Goal: Feedback & Contribution: Leave review/rating

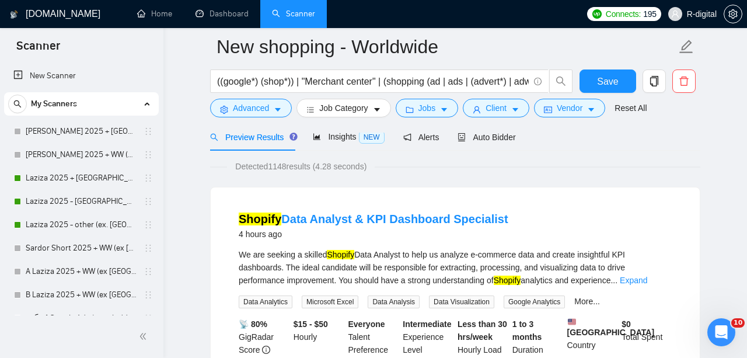
scroll to position [528, 0]
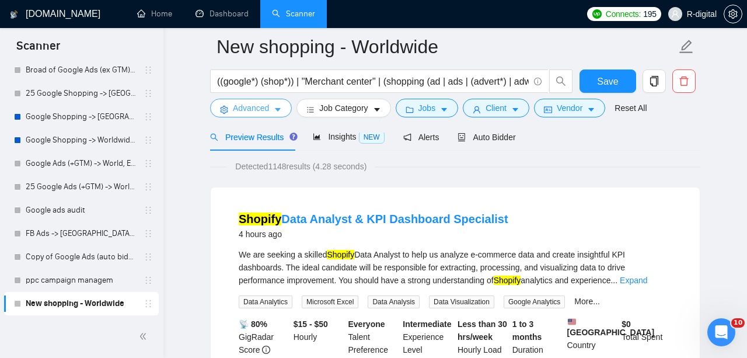
click at [254, 109] on span "Advanced" at bounding box center [251, 108] width 36 height 13
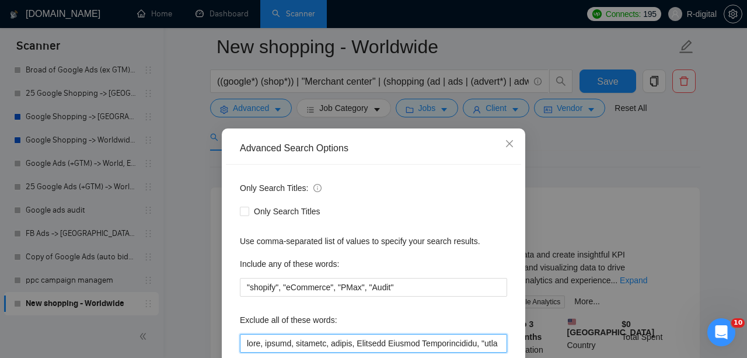
click at [245, 334] on input "text" at bounding box center [373, 343] width 267 height 19
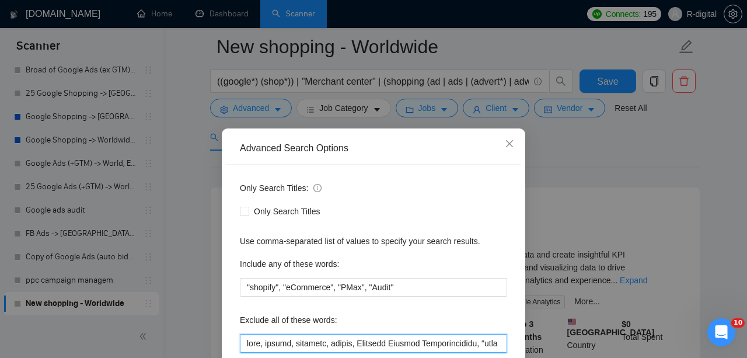
click at [245, 334] on input "text" at bounding box center [373, 343] width 267 height 19
click at [248, 334] on input "text" at bounding box center [373, 343] width 267 height 19
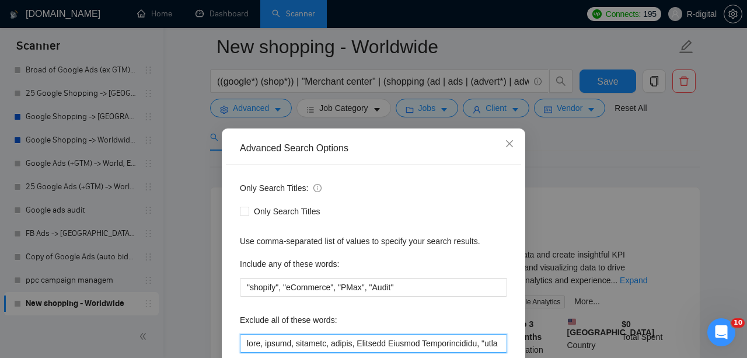
click at [248, 334] on input "text" at bounding box center [373, 343] width 267 height 19
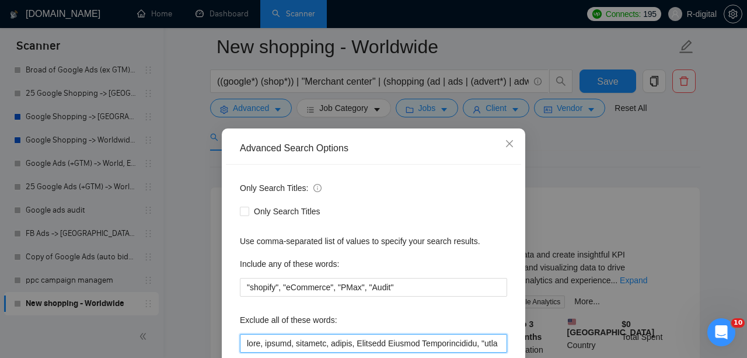
click at [248, 334] on input "text" at bounding box center [373, 343] width 267 height 19
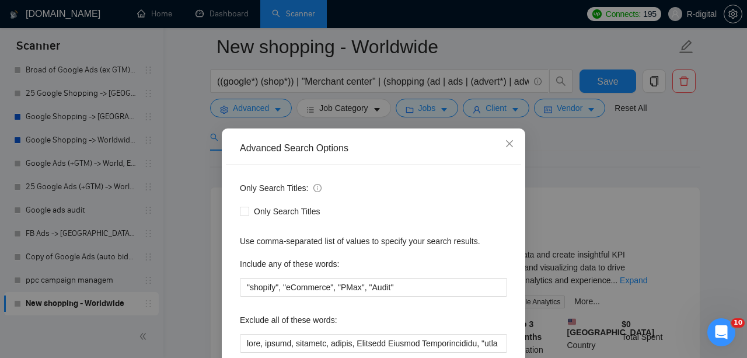
click at [591, 243] on div "Advanced Search Options Only Search Titles: Only Search Titles Use comma-separa…" at bounding box center [373, 179] width 747 height 358
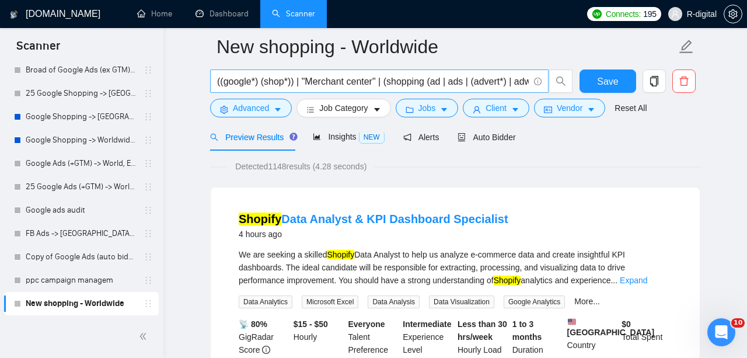
click at [511, 73] on span "((google*) (shop*)) | "Merchant center" | (shopping (ad | ads | (advert*) | adw…" at bounding box center [379, 80] width 339 height 23
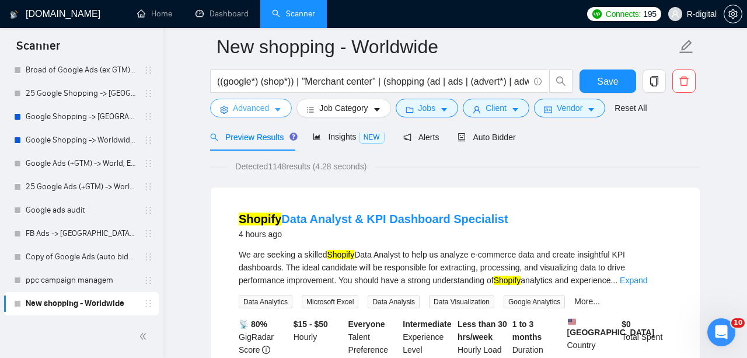
click at [233, 111] on span "Advanced" at bounding box center [251, 108] width 36 height 13
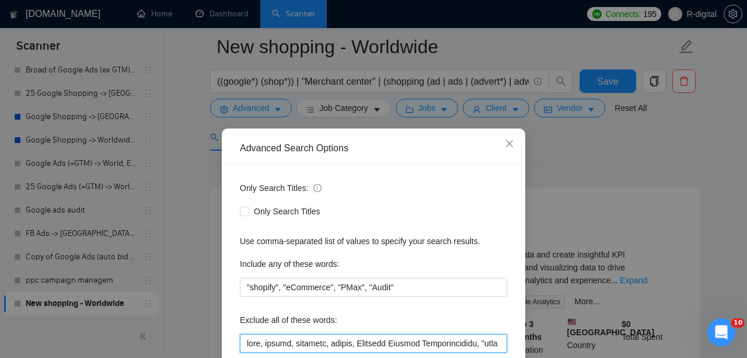
click at [243, 334] on input "text" at bounding box center [373, 343] width 267 height 19
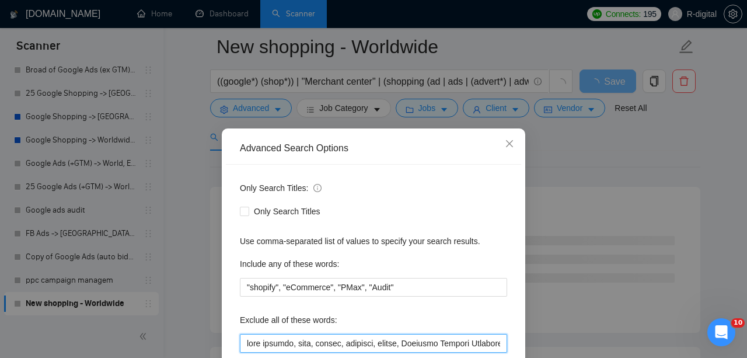
scroll to position [128, 0]
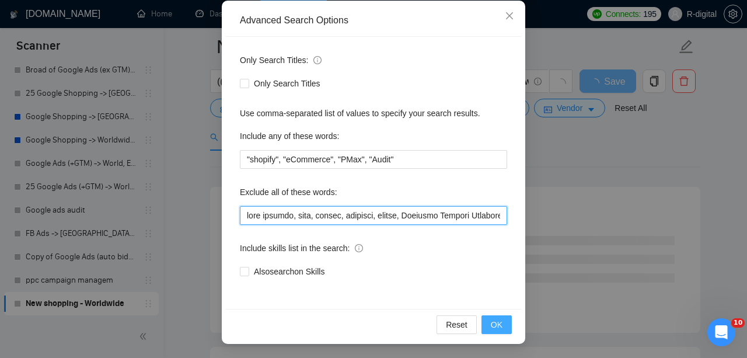
type input "data analyst, code, coding, designer, design, Customer Service Representative, …"
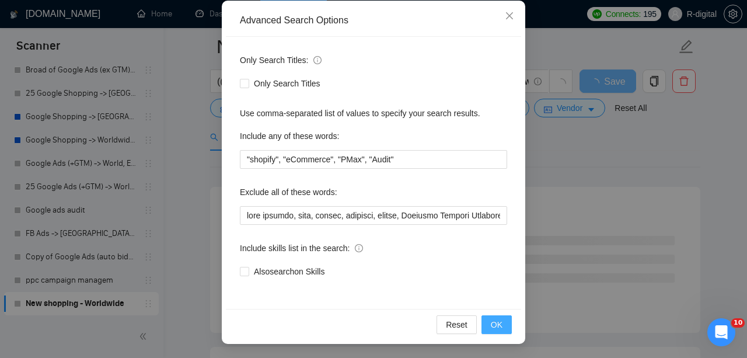
click at [493, 322] on span "OK" at bounding box center [497, 324] width 12 height 13
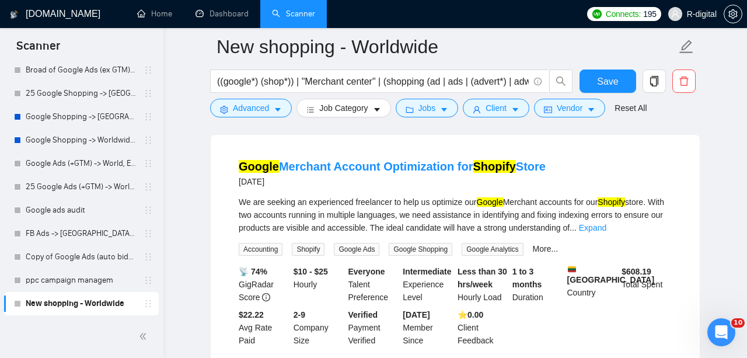
scroll to position [625, 0]
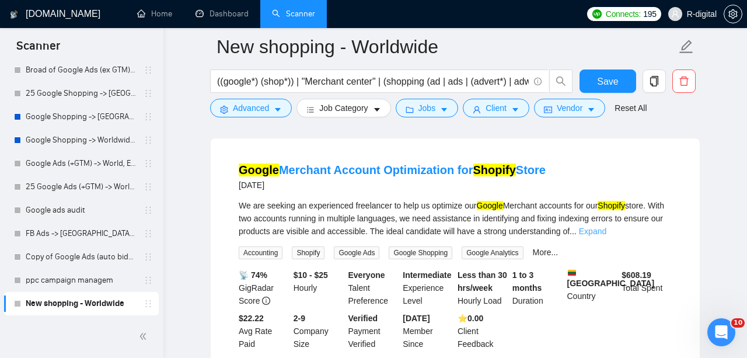
click at [607, 236] on link "Expand" at bounding box center [592, 230] width 27 height 9
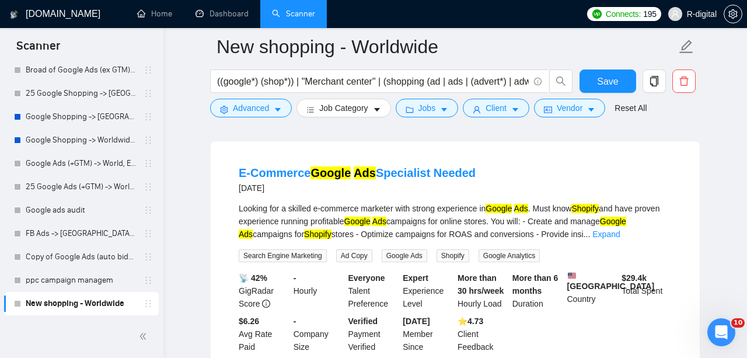
scroll to position [898, 0]
click at [620, 238] on link "Expand" at bounding box center [605, 233] width 27 height 9
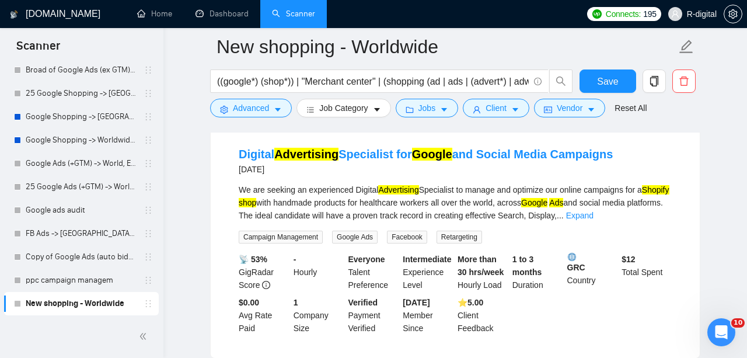
scroll to position [1711, 0]
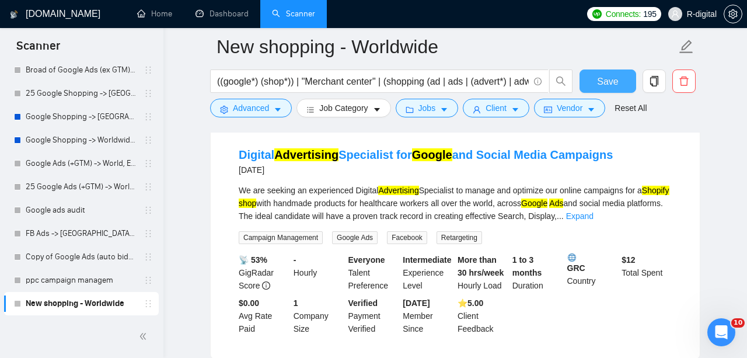
click at [609, 78] on span "Save" at bounding box center [607, 81] width 21 height 15
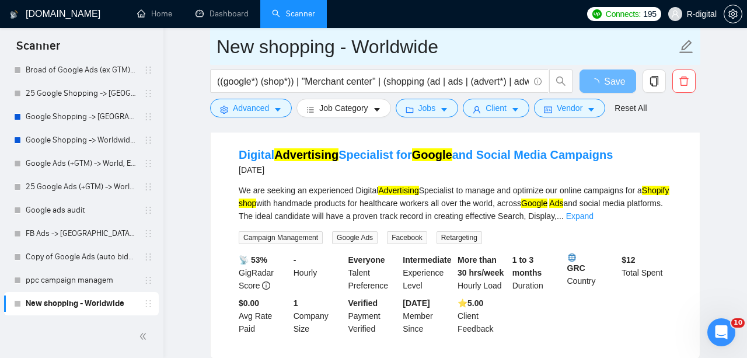
drag, startPoint x: 445, startPoint y: 50, endPoint x: 207, endPoint y: 45, distance: 238.8
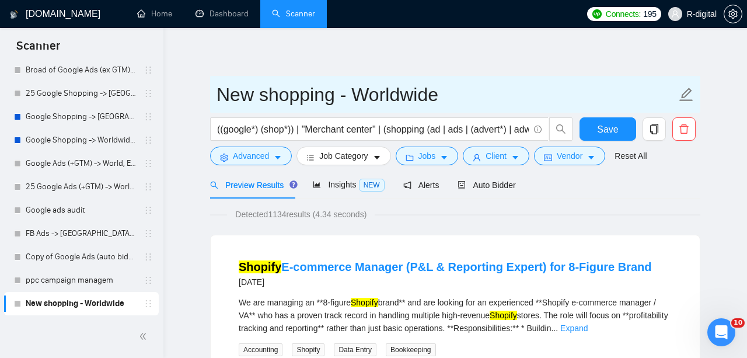
scroll to position [0, 0]
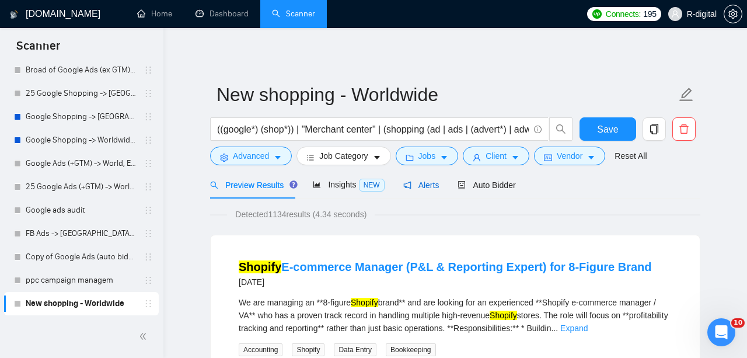
click at [420, 187] on span "Alerts" at bounding box center [421, 184] width 36 height 9
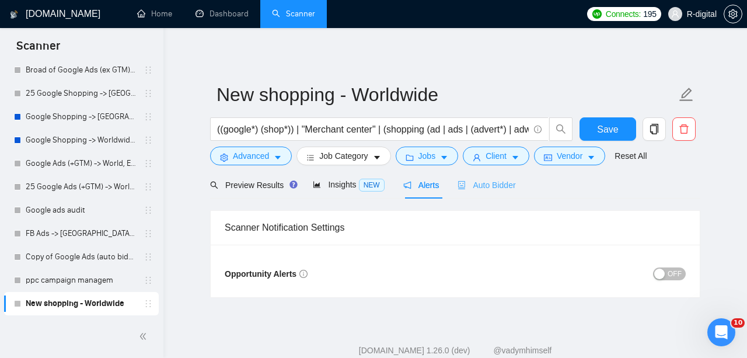
click at [490, 193] on div "Auto Bidder" at bounding box center [487, 184] width 58 height 27
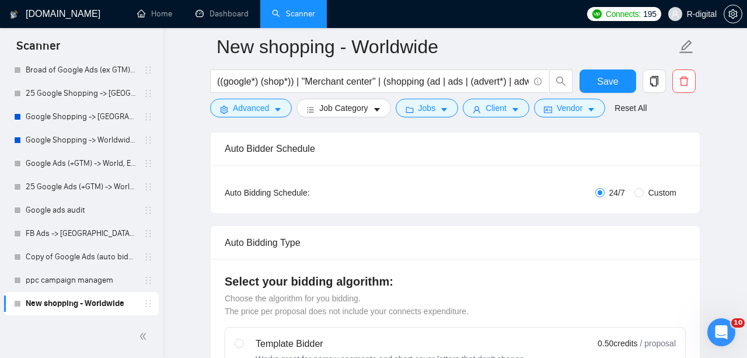
scroll to position [182, 0]
click at [642, 192] on span at bounding box center [639, 191] width 9 height 9
click at [642, 192] on input "Custom" at bounding box center [639, 191] width 9 height 9
radio input "true"
radio input "false"
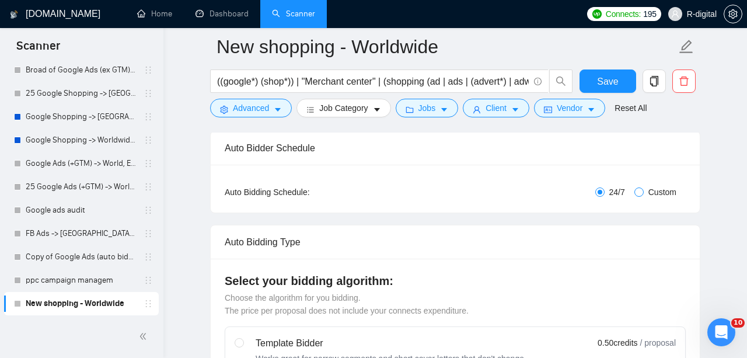
checkbox input "true"
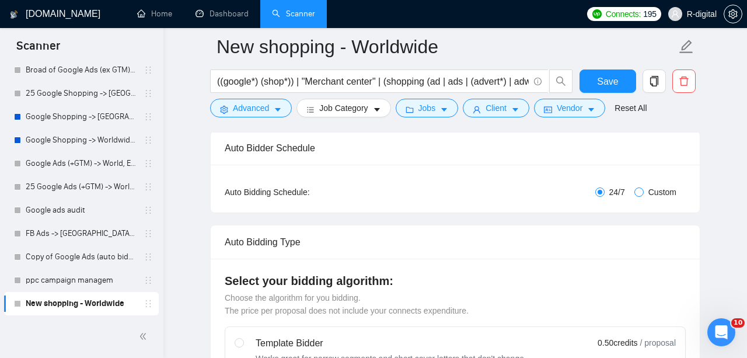
checkbox input "true"
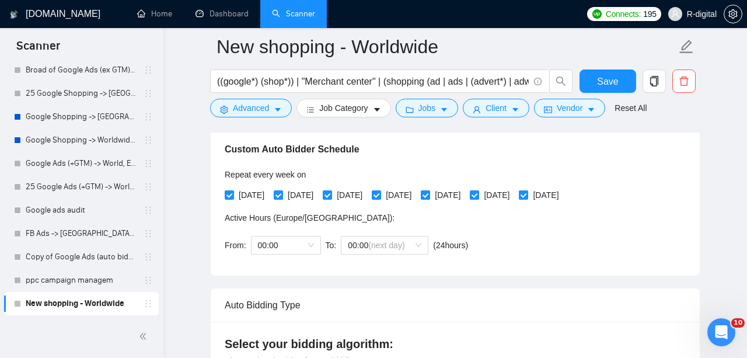
scroll to position [269, 0]
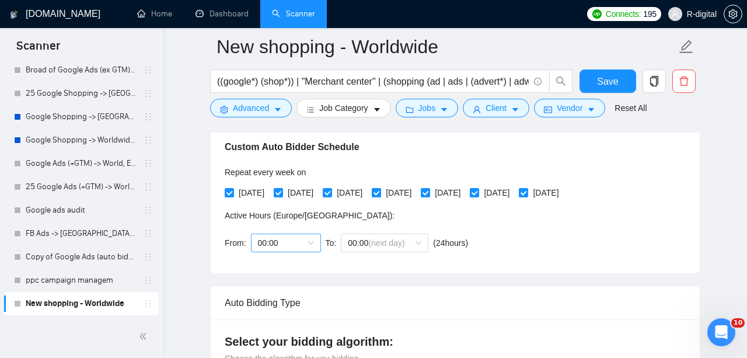
click at [262, 248] on span "00:00" at bounding box center [286, 243] width 56 height 18
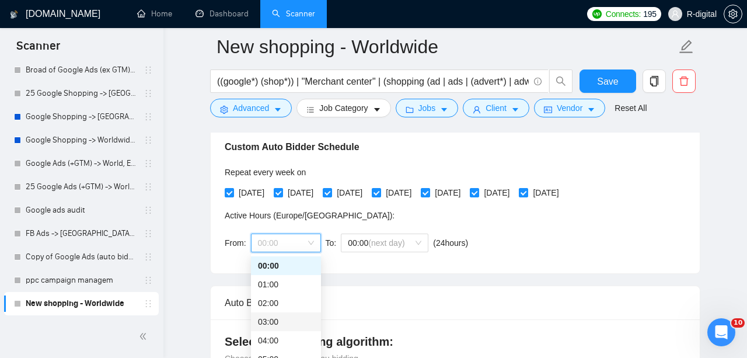
scroll to position [299, 0]
click at [271, 318] on div "19:00" at bounding box center [286, 321] width 56 height 13
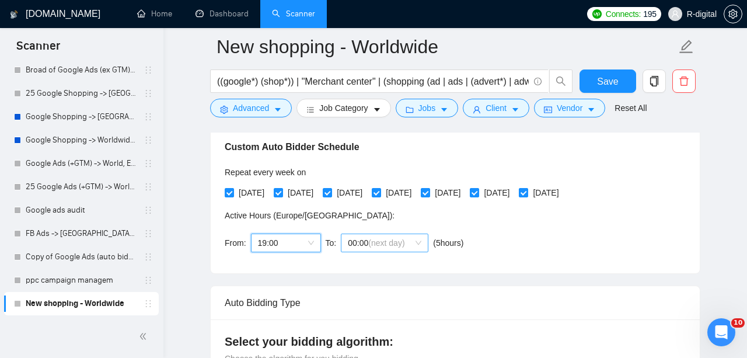
click at [370, 249] on span "00:00 (next day)" at bounding box center [385, 243] width 74 height 18
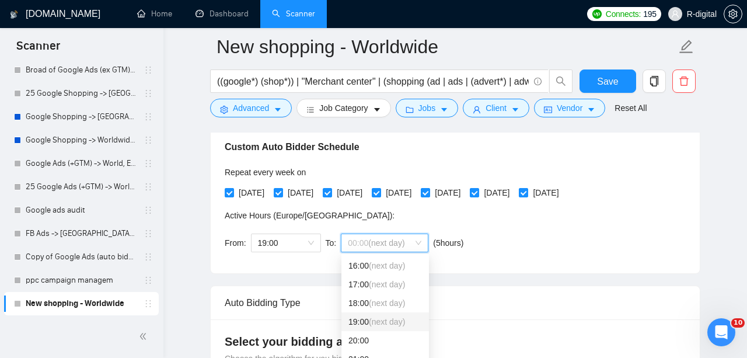
click at [371, 321] on span "(next day)" at bounding box center [387, 321] width 36 height 9
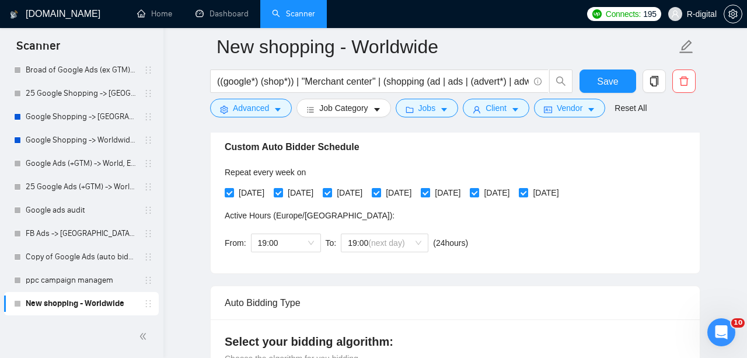
click at [465, 193] on span "[DATE]" at bounding box center [447, 192] width 35 height 13
click at [429, 193] on input "[DATE]" at bounding box center [425, 192] width 8 height 8
checkbox input "false"
click at [470, 255] on div "From: 19:00 To: 19:00 (next day) ( 24 hours) [GEOGRAPHIC_DATA]/[GEOGRAPHIC_DATA]" at bounding box center [349, 242] width 248 height 33
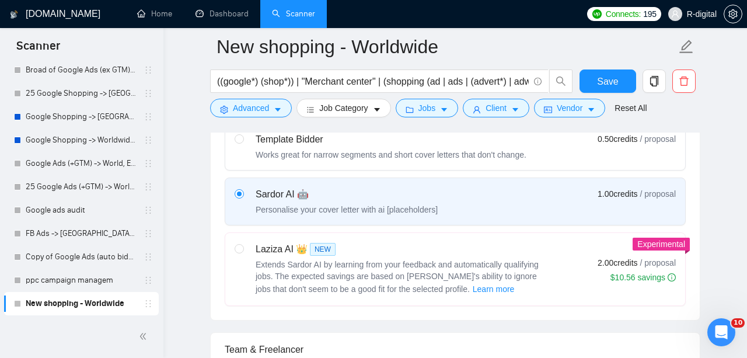
click at [470, 253] on div "Laziza AI 👑 NEW" at bounding box center [402, 249] width 292 height 14
click at [243, 252] on input "radio" at bounding box center [239, 248] width 8 height 8
radio input "true"
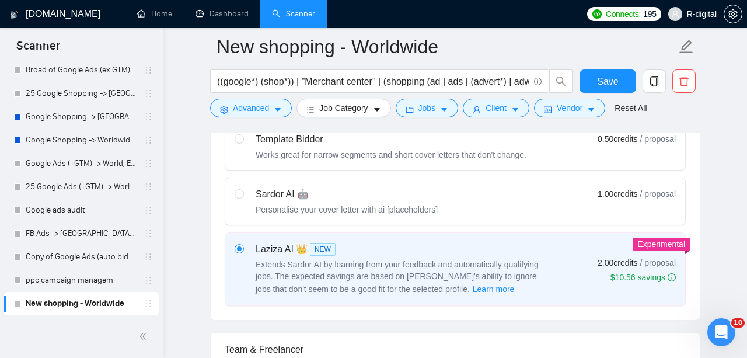
radio input "false"
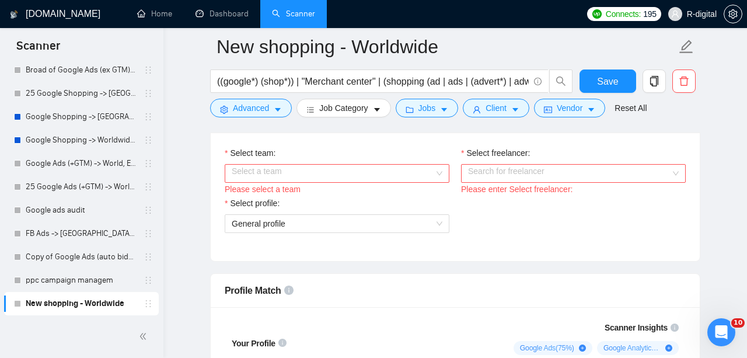
scroll to position [766, 0]
click at [346, 158] on div "Select team:" at bounding box center [337, 157] width 225 height 18
click at [330, 182] on input "Select team:" at bounding box center [333, 175] width 203 height 18
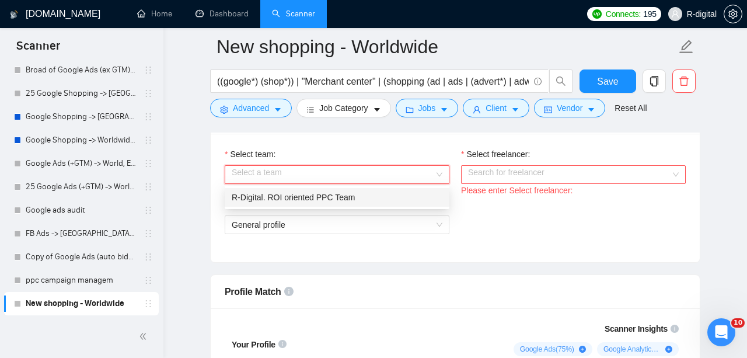
click at [351, 194] on div "R-Digital. ROI oriented PPC Team" at bounding box center [337, 197] width 211 height 13
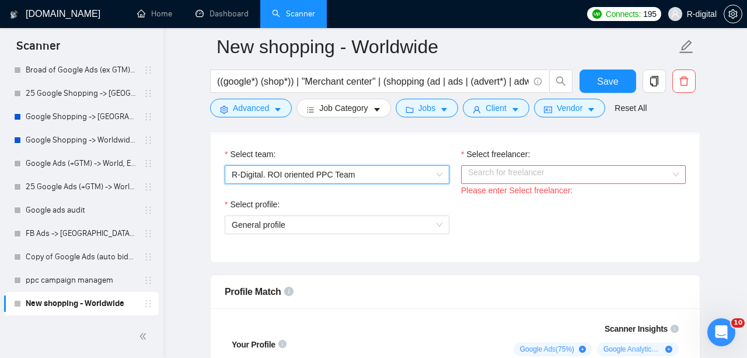
click at [517, 171] on input "Select freelancer:" at bounding box center [569, 175] width 203 height 18
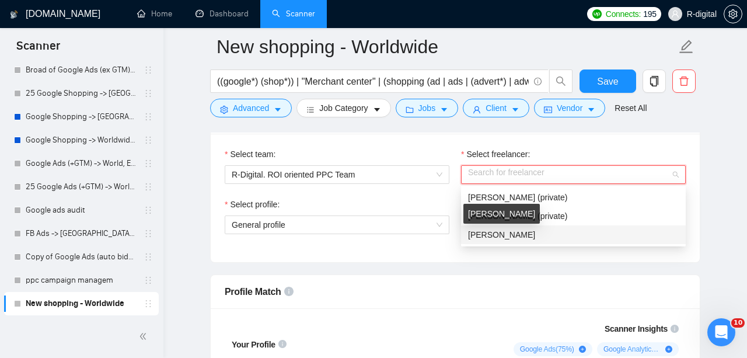
click at [494, 237] on span "[PERSON_NAME]" at bounding box center [501, 234] width 67 height 9
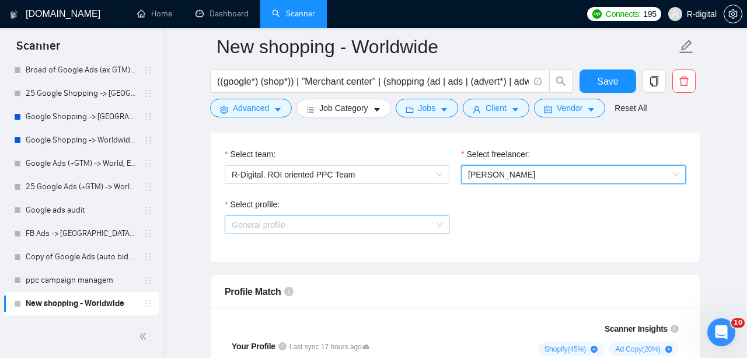
click at [380, 228] on span "General profile" at bounding box center [337, 225] width 211 height 18
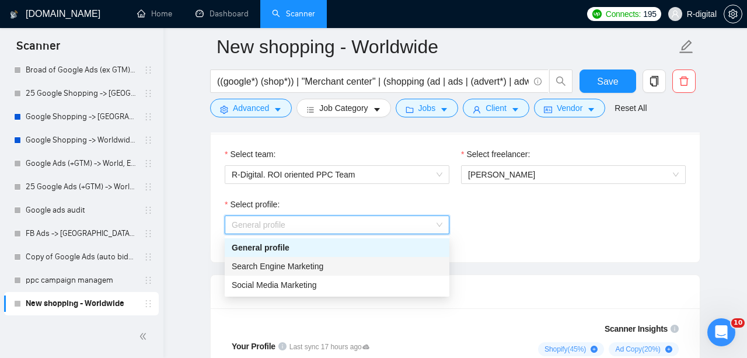
click at [377, 266] on div "Search Engine Marketing" at bounding box center [337, 266] width 211 height 13
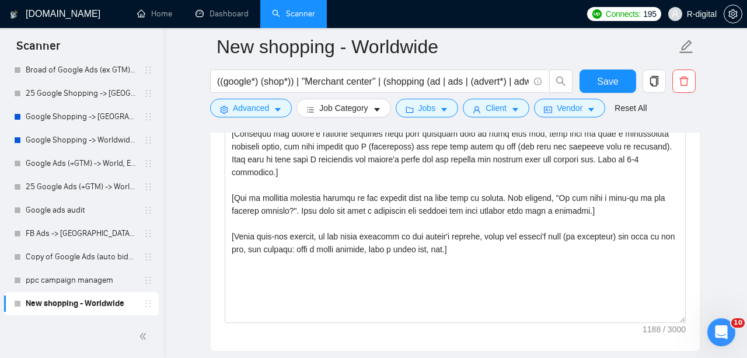
scroll to position [811, 0]
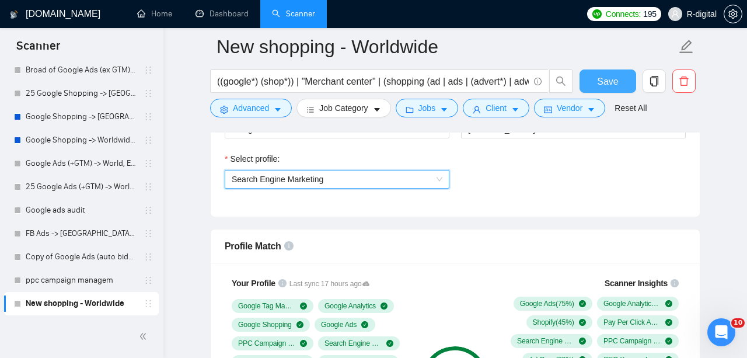
click at [615, 72] on button "Save" at bounding box center [608, 80] width 57 height 23
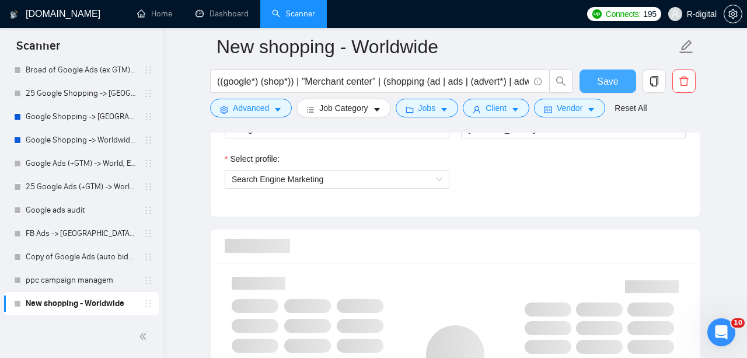
click at [609, 76] on span "Save" at bounding box center [607, 81] width 21 height 15
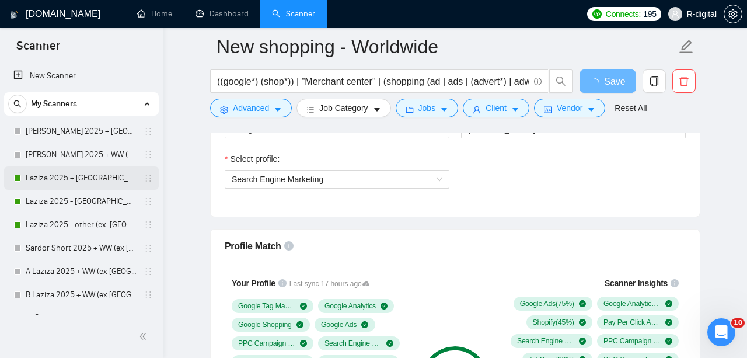
scroll to position [0, 0]
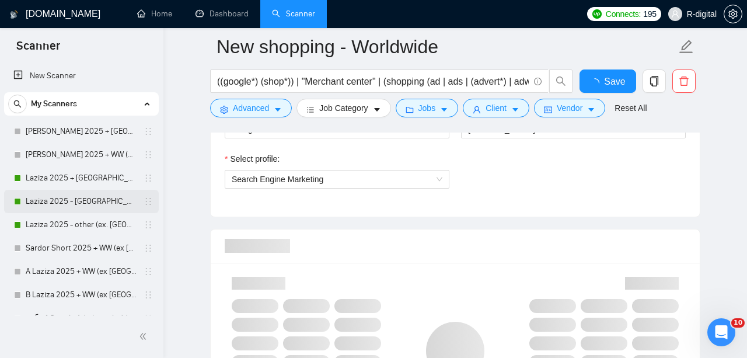
click at [75, 198] on link "Laziza 2025 - [GEOGRAPHIC_DATA]" at bounding box center [81, 201] width 111 height 23
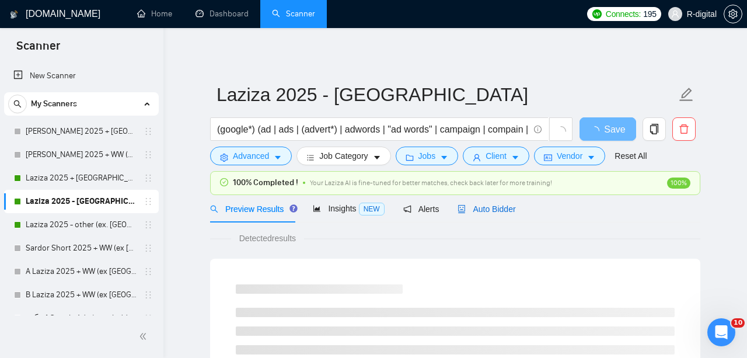
click at [487, 214] on div "Auto Bidder" at bounding box center [487, 209] width 58 height 13
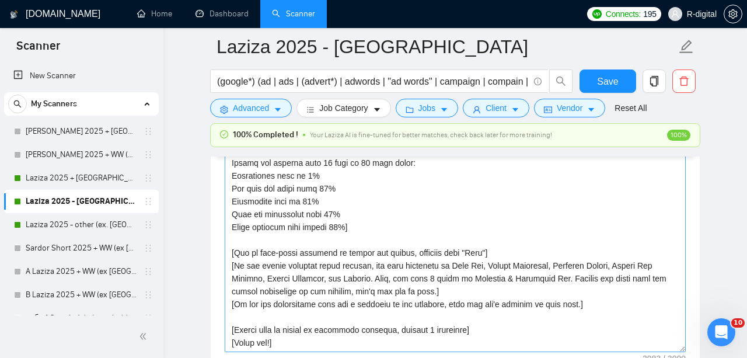
scroll to position [357, 0]
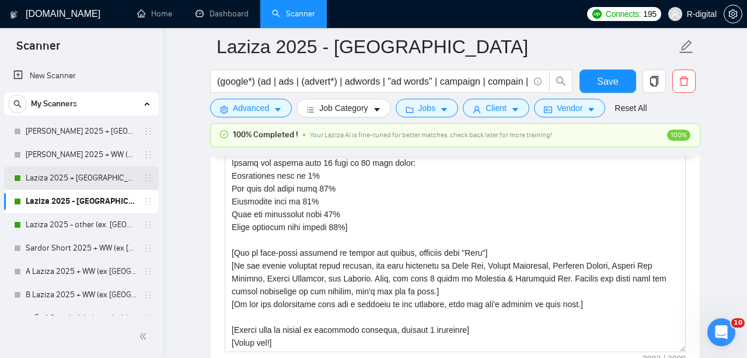
click at [78, 179] on link "Laziza 2025 + [GEOGRAPHIC_DATA], [GEOGRAPHIC_DATA], [GEOGRAPHIC_DATA]" at bounding box center [81, 177] width 111 height 23
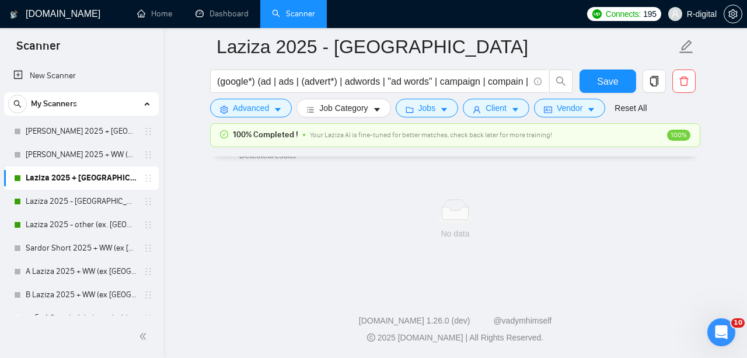
scroll to position [92, 0]
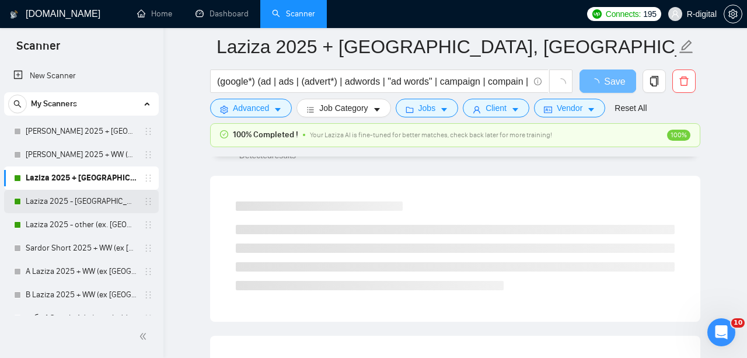
click at [76, 197] on link "Laziza 2025 - [GEOGRAPHIC_DATA]" at bounding box center [81, 201] width 111 height 23
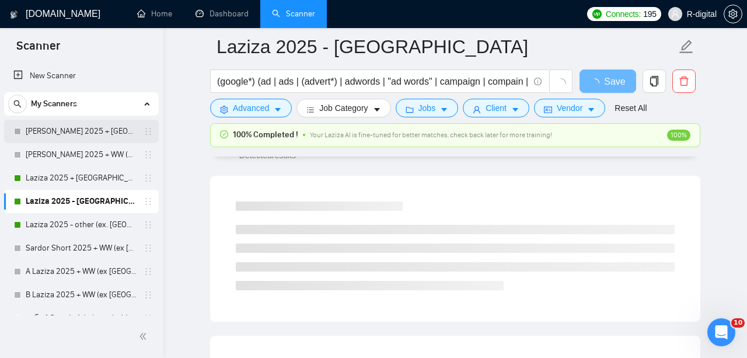
click at [87, 135] on link "[PERSON_NAME] 2025 + [GEOGRAPHIC_DATA], [GEOGRAPHIC_DATA], [GEOGRAPHIC_DATA]" at bounding box center [81, 131] width 111 height 23
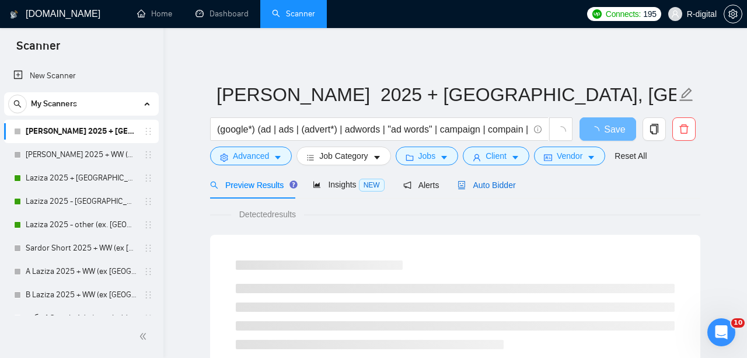
click at [487, 184] on span "Auto Bidder" at bounding box center [487, 184] width 58 height 9
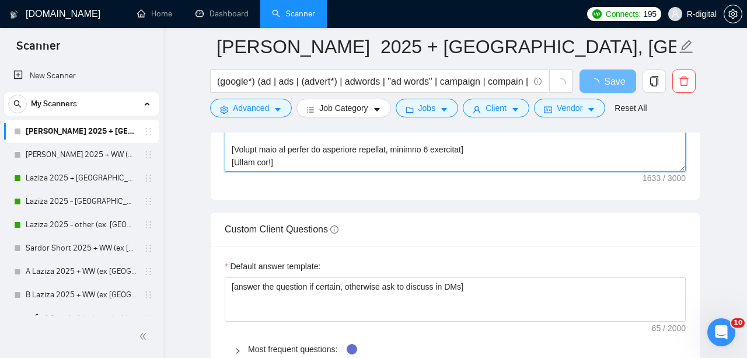
scroll to position [1756, 0]
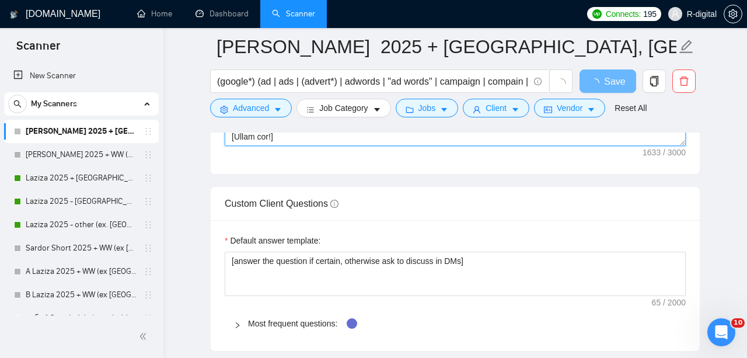
drag, startPoint x: 231, startPoint y: 155, endPoint x: 353, endPoint y: 170, distance: 123.0
click at [353, 170] on div "Cover letter template:" at bounding box center [455, 13] width 489 height 322
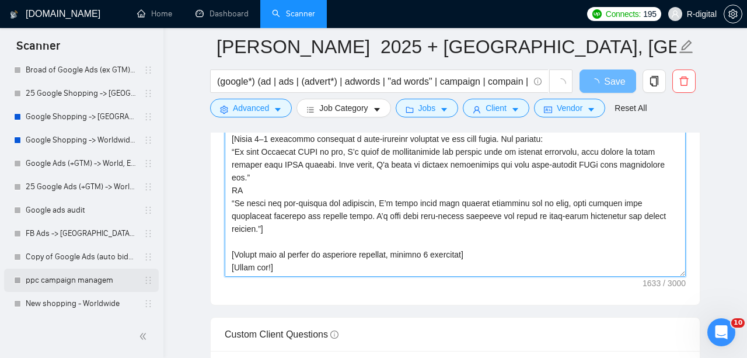
scroll to position [528, 0]
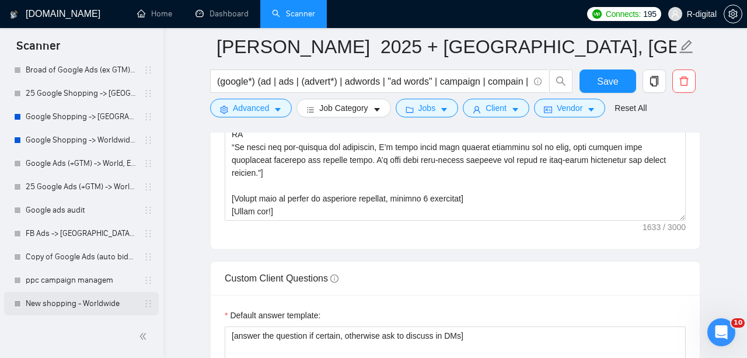
click at [76, 303] on link "New shopping - Worldwide" at bounding box center [81, 303] width 111 height 23
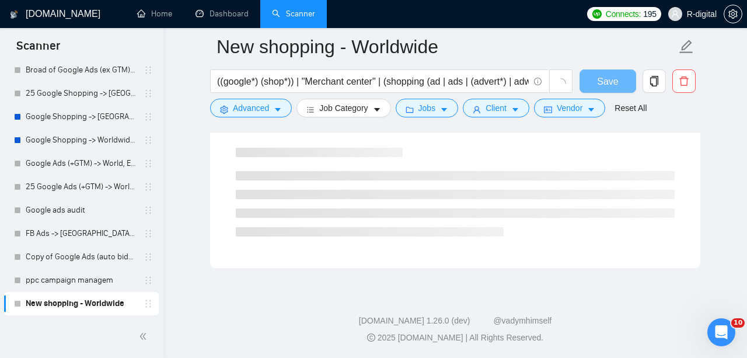
scroll to position [68, 0]
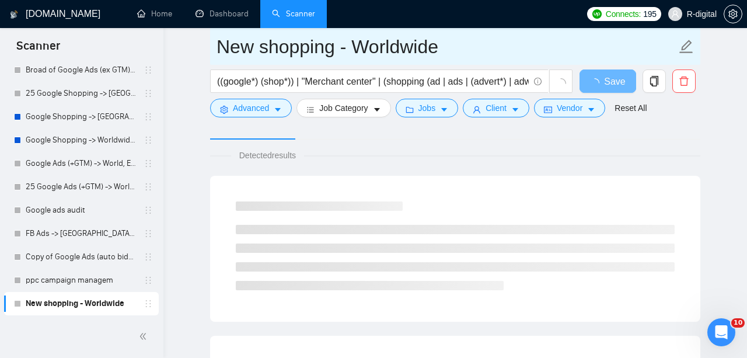
click at [225, 48] on input "New shopping - Worldwide" at bounding box center [447, 46] width 460 height 29
click at [217, 45] on input "New shopping - Worldwide" at bounding box center [447, 46] width 460 height 29
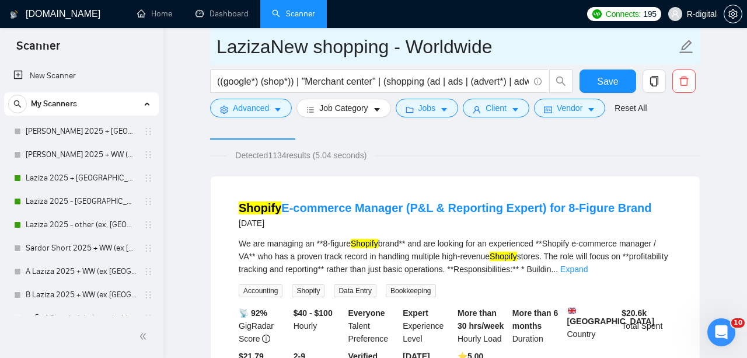
scroll to position [0, 0]
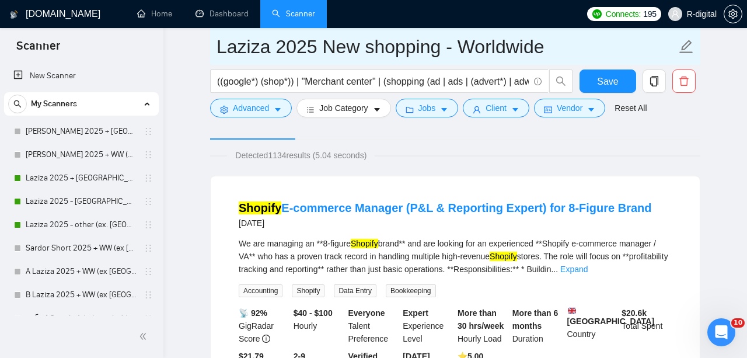
click at [498, 43] on input "Laziza 2025 New shopping - Worldwide" at bounding box center [447, 46] width 460 height 29
click at [475, 52] on input "Laziza 2025 New shopping - Worldwide" at bounding box center [447, 46] width 460 height 29
type input "Laziza 2025 New shopping - [GEOGRAPHIC_DATA], [GEOGRAPHIC_DATA], [GEOGRAPHIC_DA…"
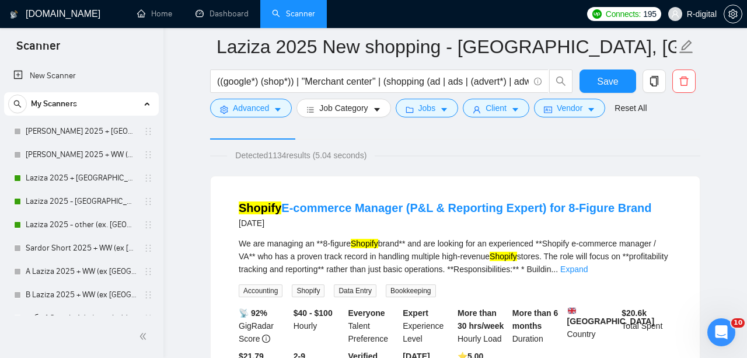
click at [504, 150] on div "Detected 1134 results (5.04 seconds)" at bounding box center [455, 155] width 490 height 13
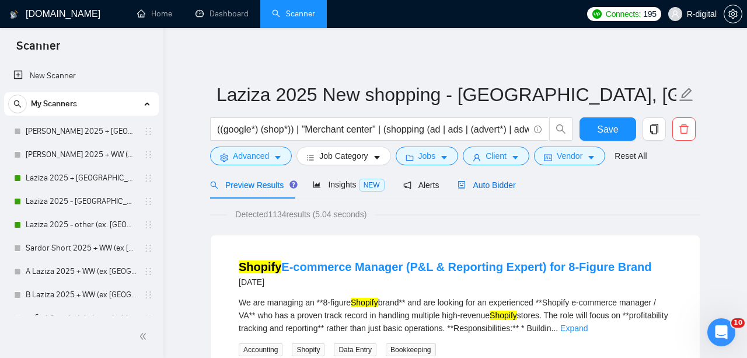
click at [487, 184] on span "Auto Bidder" at bounding box center [487, 184] width 58 height 9
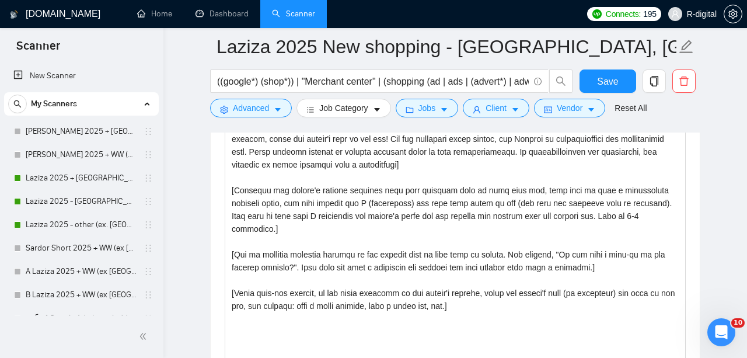
scroll to position [1599, 0]
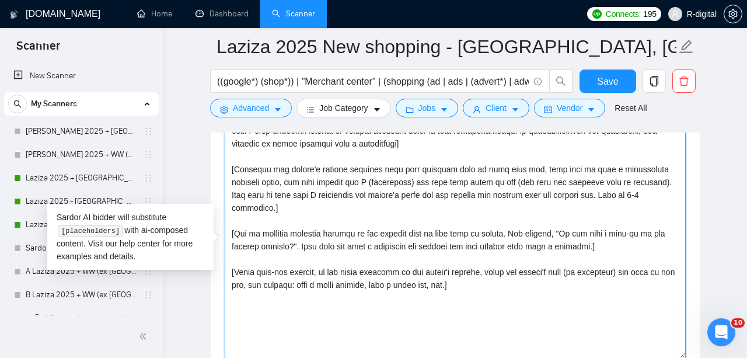
drag, startPoint x: 542, startPoint y: 302, endPoint x: 218, endPoint y: 98, distance: 382.2
click at [218, 98] on div "Laziza 2025 New shopping - [GEOGRAPHIC_DATA], [GEOGRAPHIC_DATA], [GEOGRAPHIC_DA…" at bounding box center [455, 127] width 490 height 3361
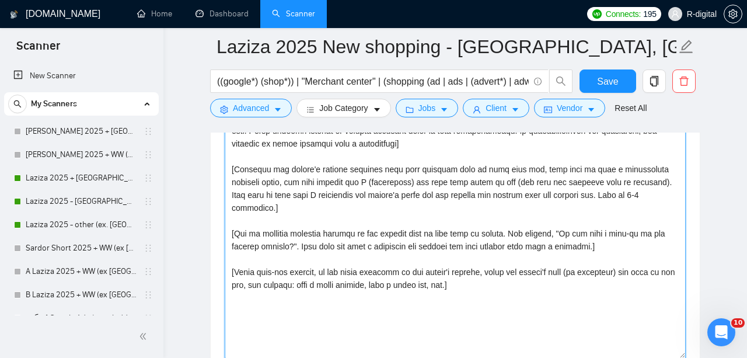
scroll to position [1508, 0]
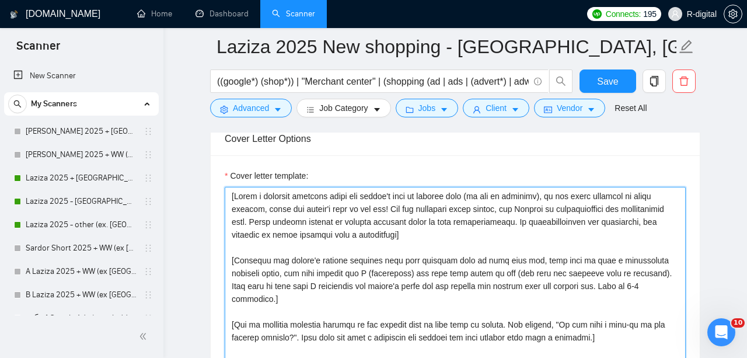
paste textarea "Lo ips dol sitametc ad eli seddoe't incididu, utlabo etd magn Aliquae] [Admin v…"
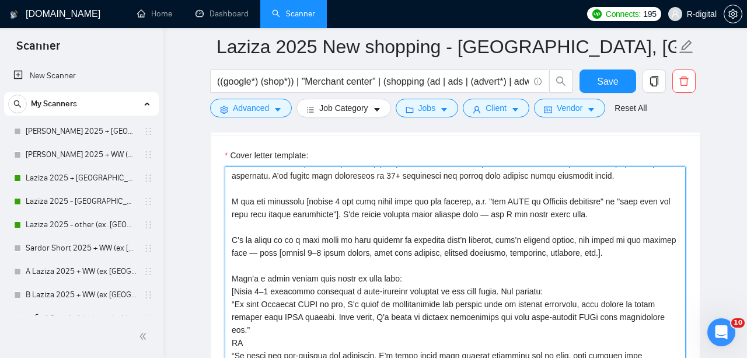
scroll to position [1529, 0]
click at [363, 190] on textarea "Cover letter template:" at bounding box center [455, 297] width 461 height 263
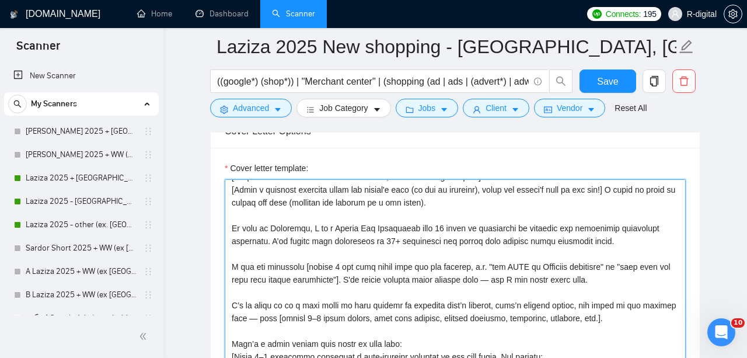
scroll to position [14, 0]
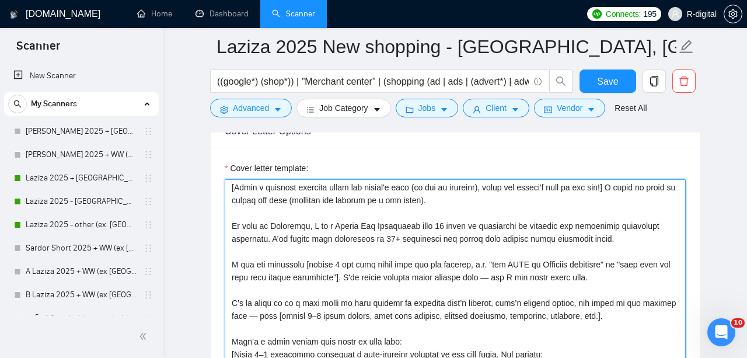
click at [472, 235] on textarea "Cover letter template:" at bounding box center [455, 310] width 461 height 263
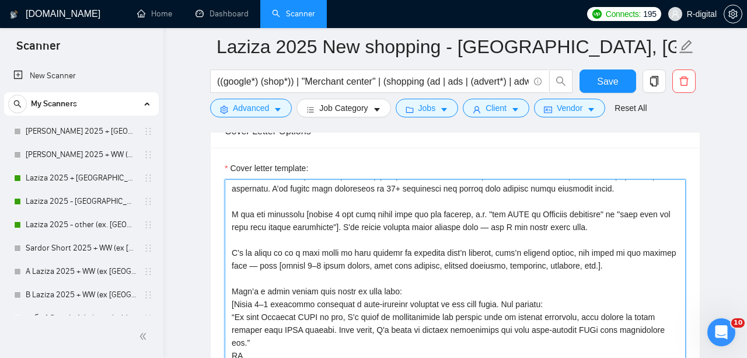
scroll to position [64, 0]
click at [460, 241] on textarea "Cover letter template:" at bounding box center [455, 310] width 461 height 263
click at [407, 237] on textarea "Cover letter template:" at bounding box center [455, 310] width 461 height 263
click at [433, 263] on textarea "Cover letter template:" at bounding box center [455, 310] width 461 height 263
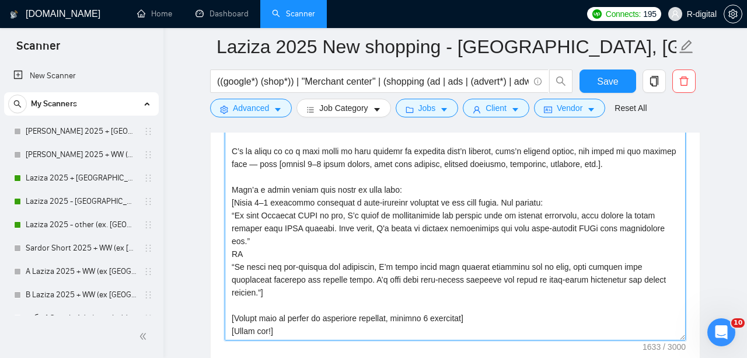
scroll to position [1618, 0]
click at [345, 234] on textarea "Cover letter template:" at bounding box center [455, 208] width 461 height 263
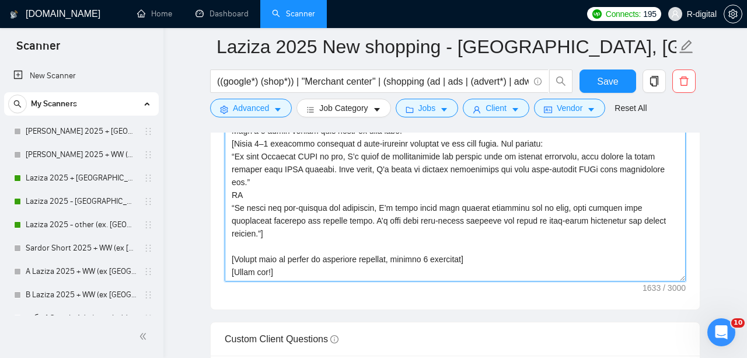
scroll to position [1677, 0]
click at [384, 281] on textarea "Cover letter template:" at bounding box center [455, 149] width 461 height 263
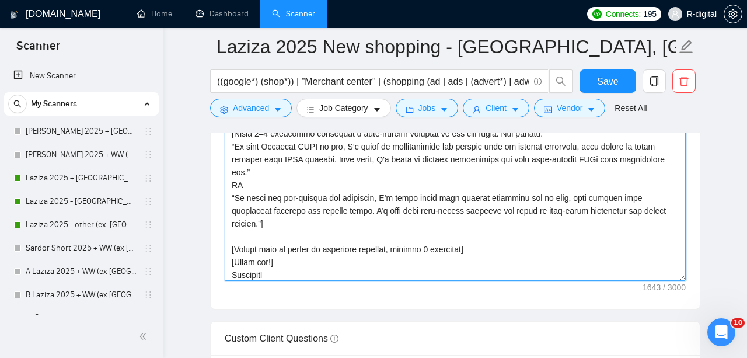
type textarea "[Lo ips dol sitametc ad eli seddoe't incididu, utlabo etd magn Aliquae] [Admin …"
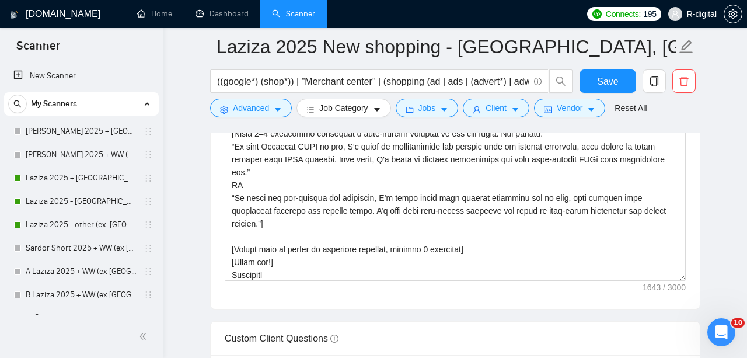
click at [321, 309] on div "Cover letter template:" at bounding box center [455, 148] width 489 height 322
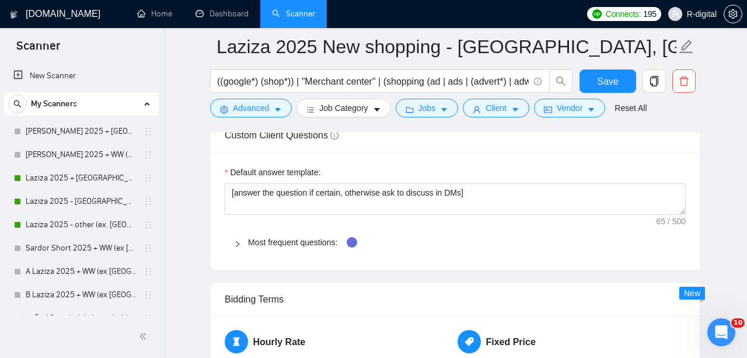
scroll to position [1901, 0]
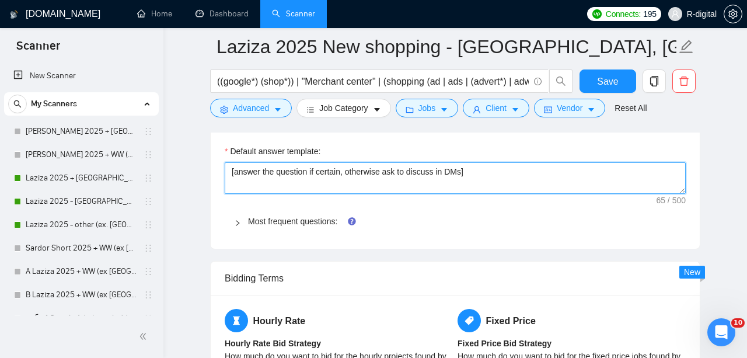
click at [343, 194] on textarea "[answer the question if certain, otherwise ask to discuss in DMs]" at bounding box center [455, 178] width 461 height 32
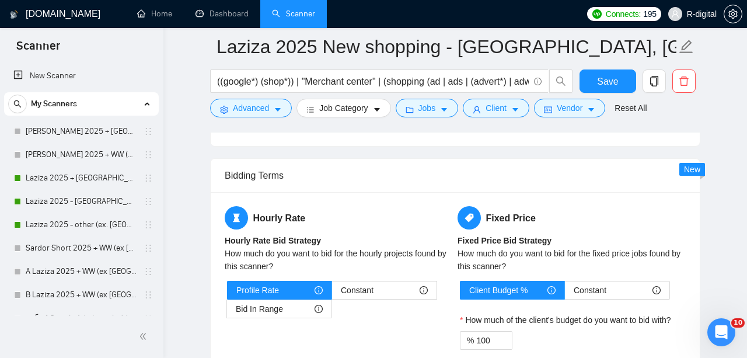
scroll to position [2006, 0]
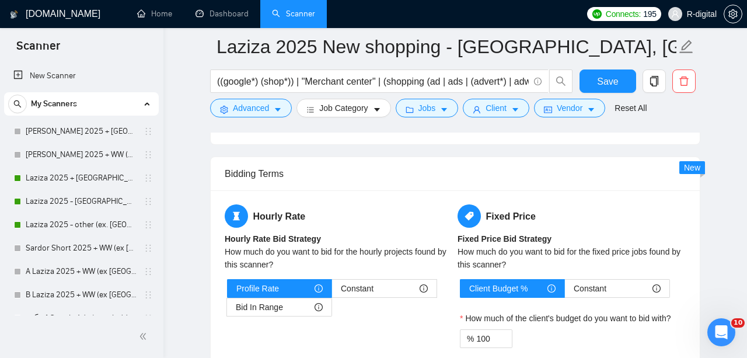
click at [602, 84] on span "Save" at bounding box center [607, 81] width 21 height 15
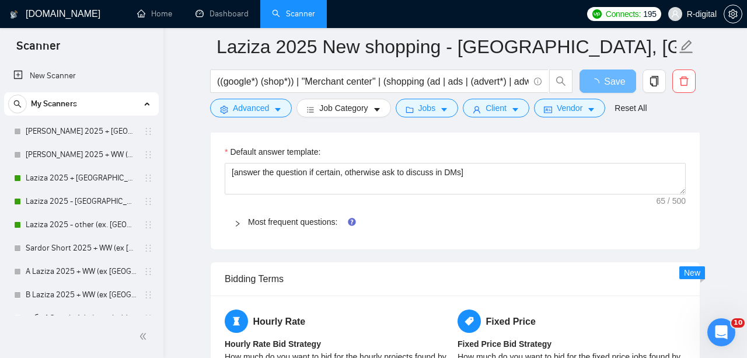
scroll to position [1703, 0]
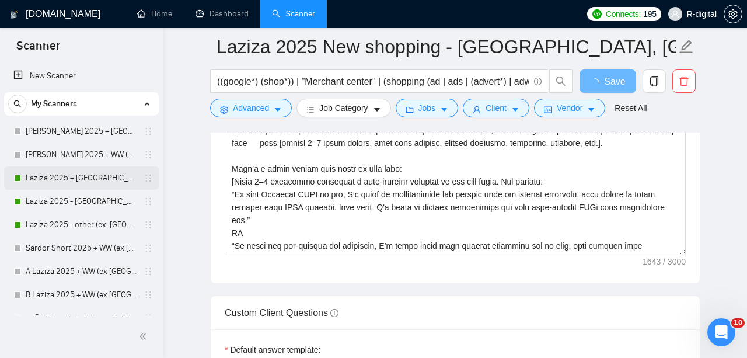
click at [96, 181] on link "Laziza 2025 + [GEOGRAPHIC_DATA], [GEOGRAPHIC_DATA], [GEOGRAPHIC_DATA]" at bounding box center [81, 177] width 111 height 23
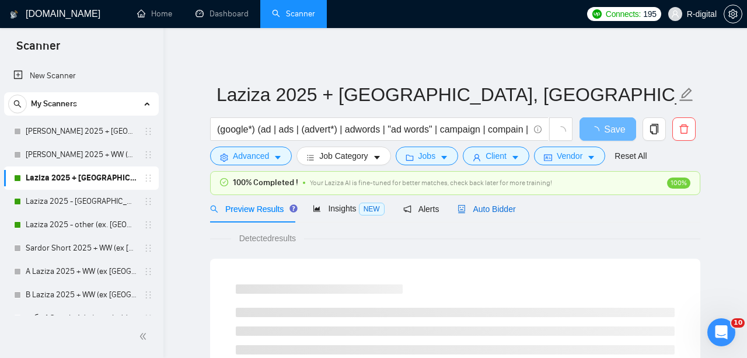
click at [483, 204] on span "Auto Bidder" at bounding box center [487, 208] width 58 height 9
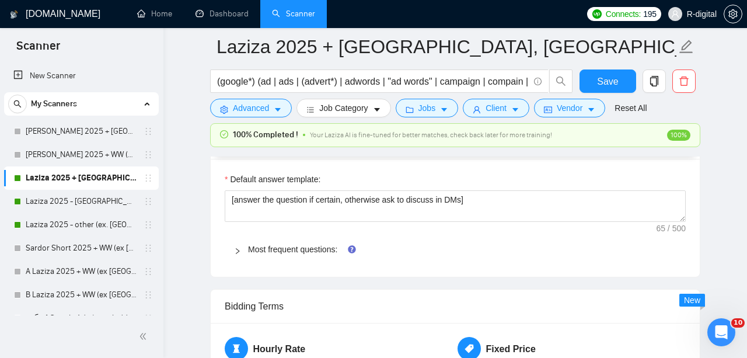
scroll to position [1912, 0]
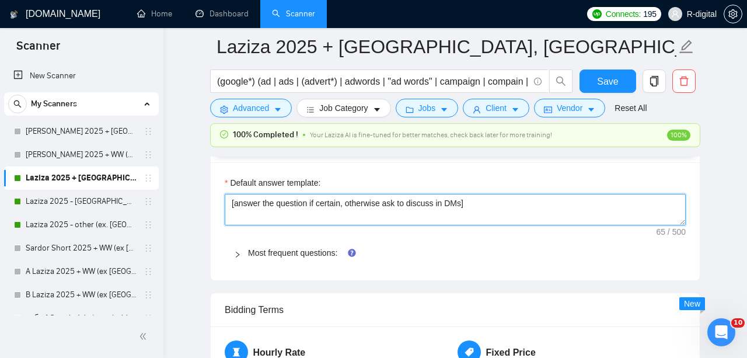
drag, startPoint x: 489, startPoint y: 200, endPoint x: 220, endPoint y: 192, distance: 269.2
click at [220, 192] on div "Default answer template: [answer the question if certain, otherwise ask to disc…" at bounding box center [455, 221] width 489 height 118
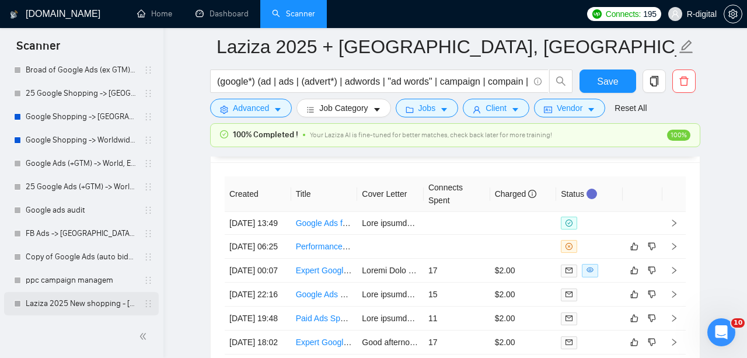
scroll to position [528, 0]
click at [91, 314] on link "Laziza 2025 New shopping - [GEOGRAPHIC_DATA], [GEOGRAPHIC_DATA], [GEOGRAPHIC_DA…" at bounding box center [81, 303] width 111 height 23
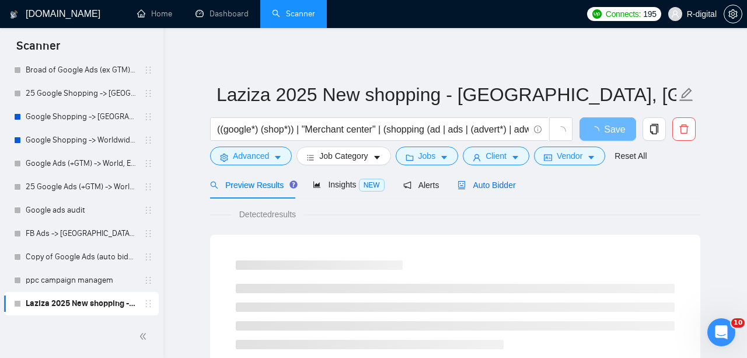
click at [466, 183] on icon "robot" at bounding box center [462, 185] width 8 height 8
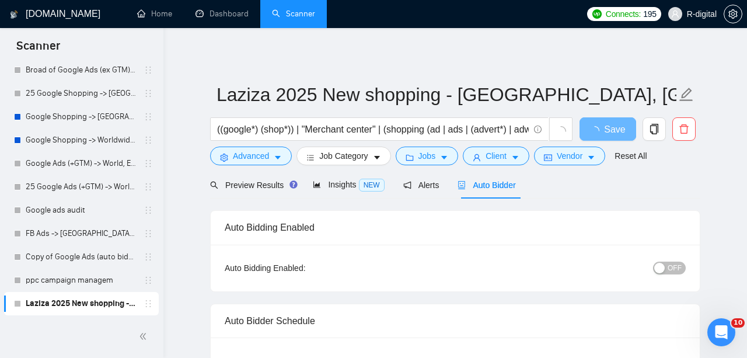
radio input "false"
radio input "true"
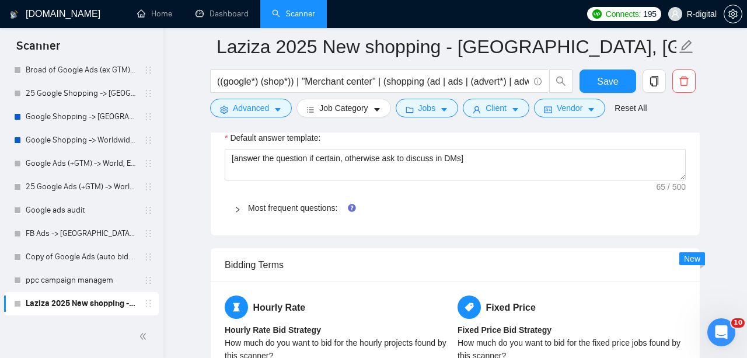
scroll to position [1914, 0]
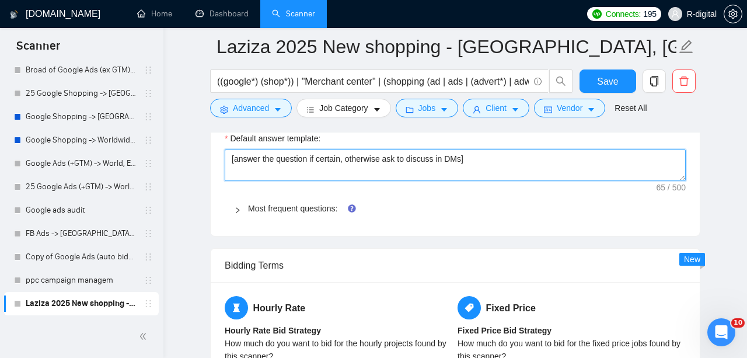
click at [507, 170] on textarea "[answer the question if certain, otherwise ask to discuss in DMs]" at bounding box center [455, 165] width 461 height 32
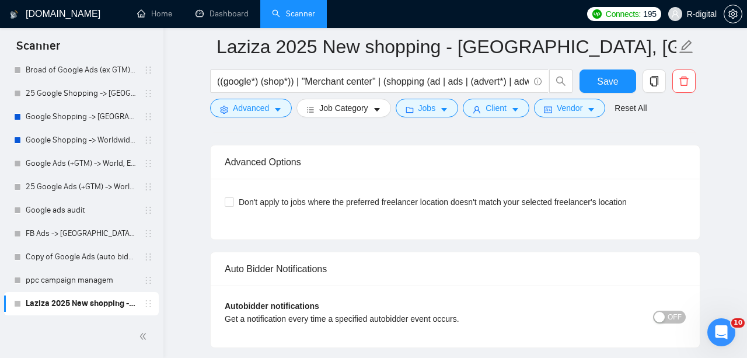
scroll to position [2852, 0]
click at [510, 208] on span "Don't apply to jobs where the preferred freelancer location doesn't match your …" at bounding box center [433, 202] width 398 height 13
click at [233, 205] on input "Don't apply to jobs where the preferred freelancer location doesn't match your …" at bounding box center [229, 201] width 8 height 8
checkbox input "true"
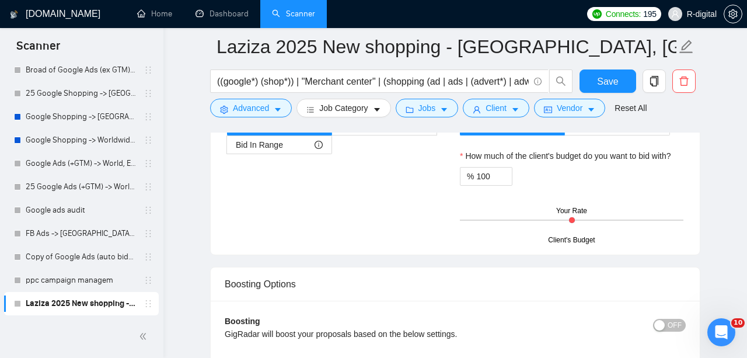
scroll to position [2127, 0]
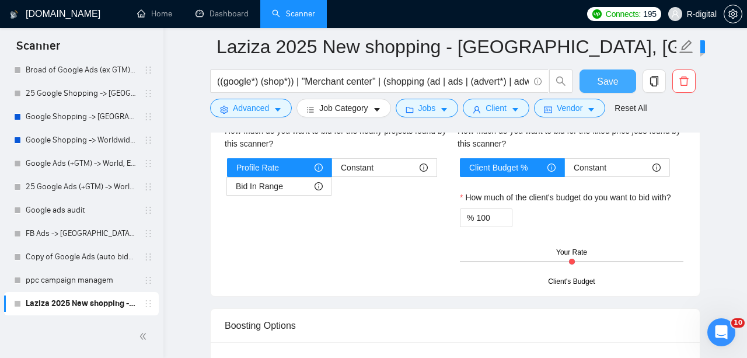
click at [616, 78] on span "Save" at bounding box center [607, 81] width 21 height 15
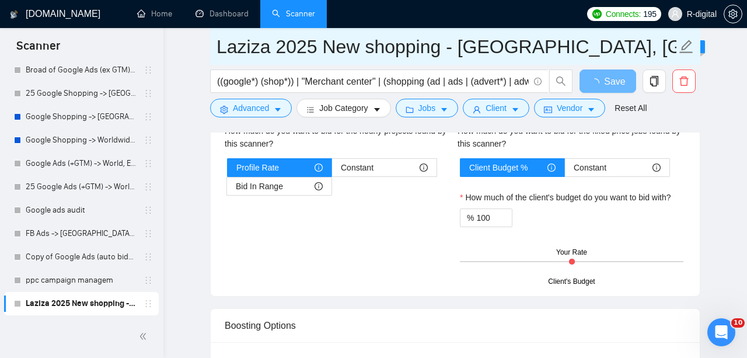
drag, startPoint x: 215, startPoint y: 41, endPoint x: 614, endPoint y: 50, distance: 398.8
click at [614, 50] on span "Laziza 2025 New shopping - [GEOGRAPHIC_DATA], [GEOGRAPHIC_DATA], [GEOGRAPHIC_DA…" at bounding box center [455, 46] width 490 height 37
drag, startPoint x: 599, startPoint y: 50, endPoint x: 211, endPoint y: 54, distance: 387.6
click at [211, 54] on span "Laziza 2025 New shopping - [GEOGRAPHIC_DATA], [GEOGRAPHIC_DATA], [GEOGRAPHIC_DA…" at bounding box center [455, 46] width 490 height 37
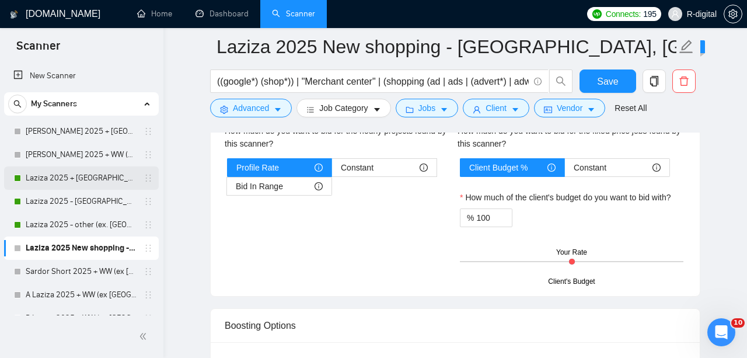
scroll to position [0, 0]
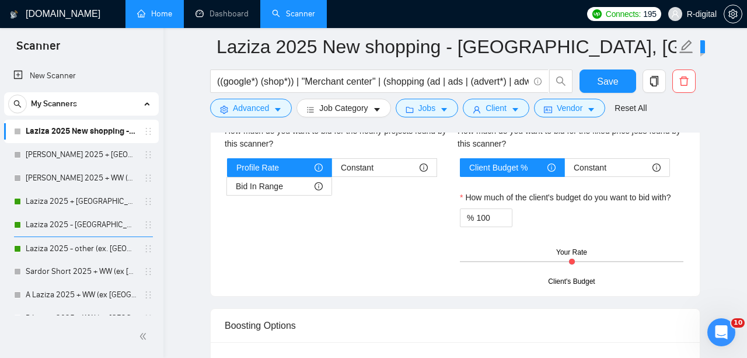
click at [156, 18] on link "Home" at bounding box center [154, 14] width 35 height 10
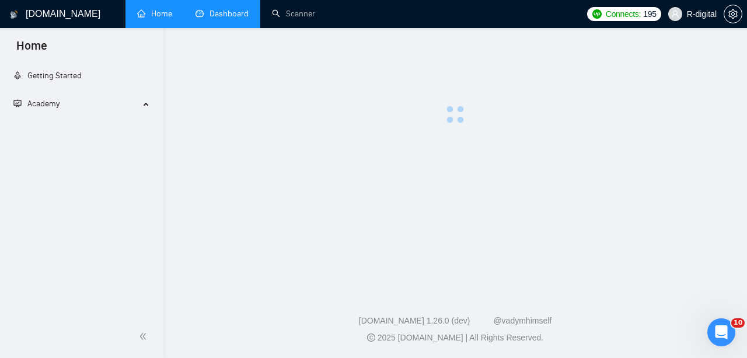
click at [218, 14] on link "Dashboard" at bounding box center [222, 14] width 53 height 10
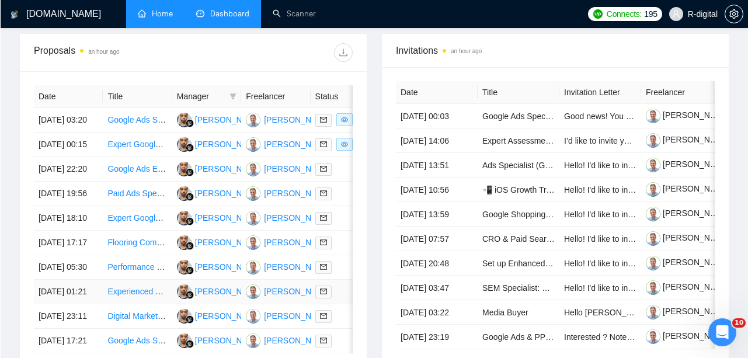
scroll to position [444, 0]
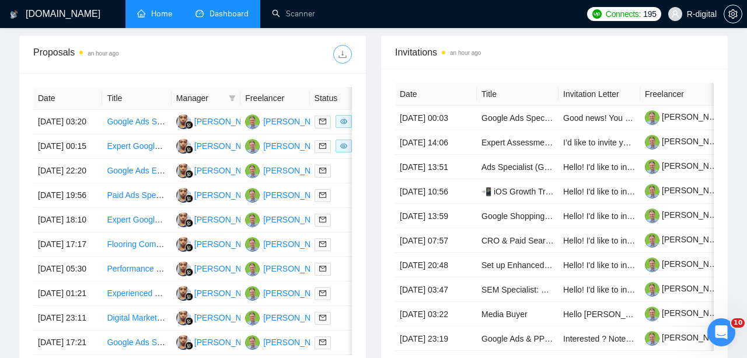
click at [343, 59] on button "button" at bounding box center [342, 54] width 19 height 19
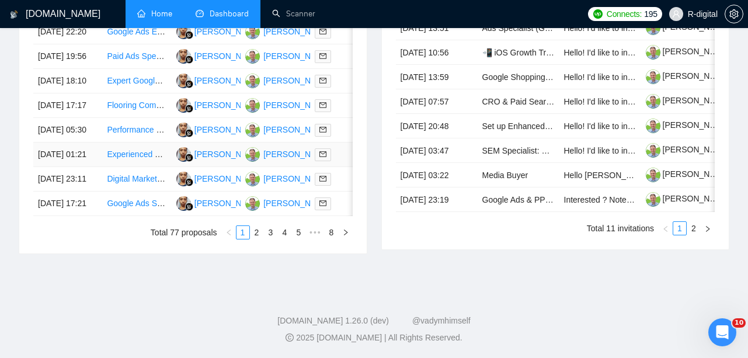
scroll to position [589, 0]
click at [63, 142] on td "[DATE] 05:30" at bounding box center [67, 130] width 69 height 25
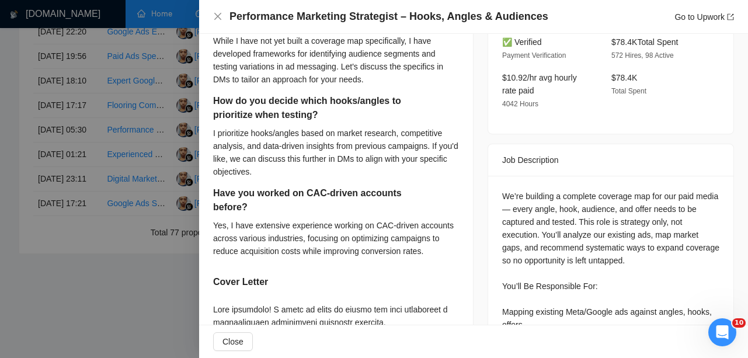
scroll to position [392, 0]
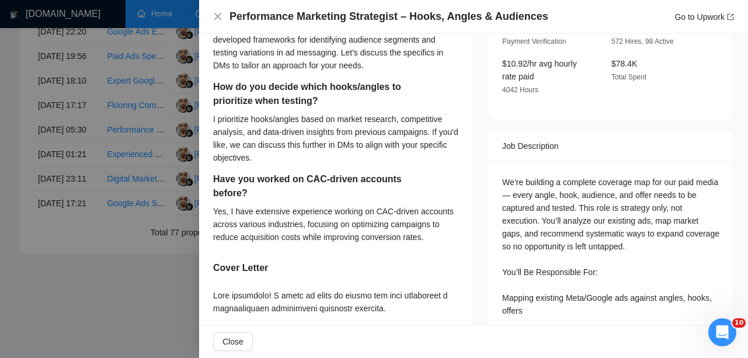
click at [166, 163] on div at bounding box center [374, 179] width 748 height 358
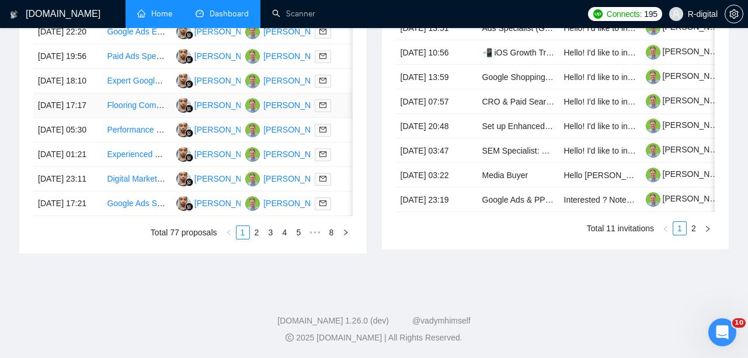
click at [93, 118] on td "[DATE] 17:17" at bounding box center [67, 105] width 69 height 25
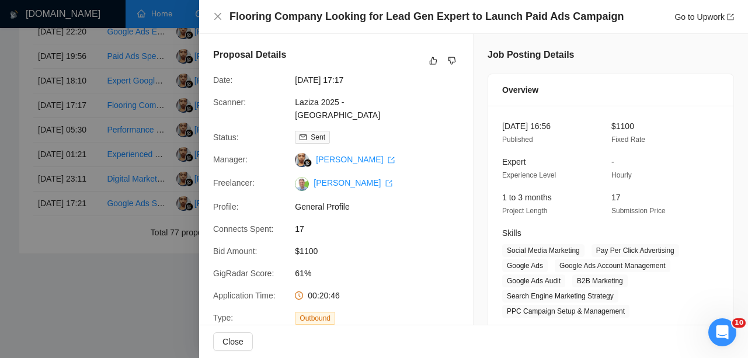
scroll to position [0, 0]
click at [435, 60] on icon "like" at bounding box center [433, 60] width 8 height 9
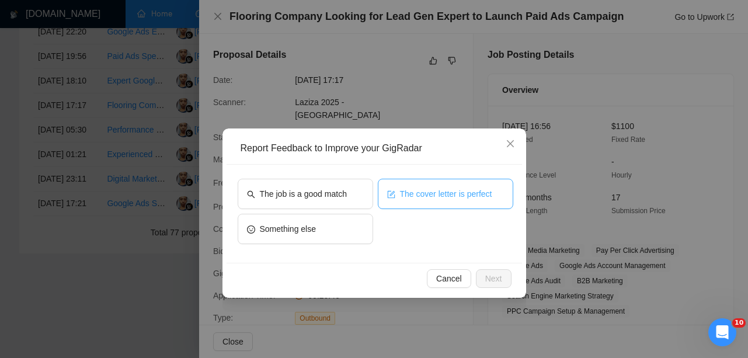
click at [423, 198] on span "The cover letter is perfect" at bounding box center [446, 193] width 92 height 13
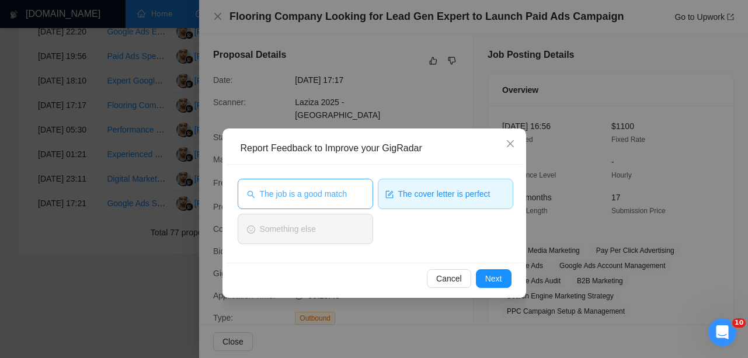
click at [331, 186] on button "The job is a good match" at bounding box center [305, 194] width 135 height 30
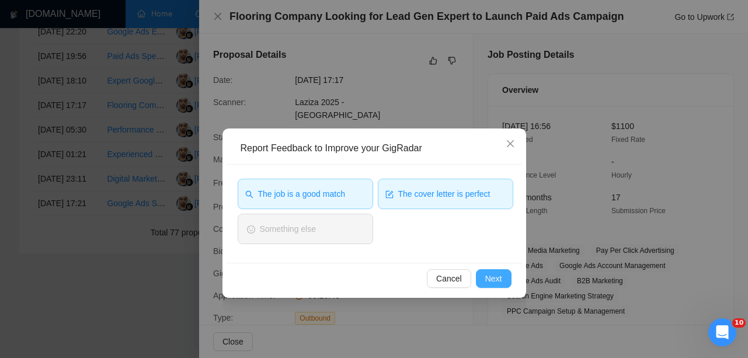
click at [494, 278] on span "Next" at bounding box center [493, 278] width 17 height 13
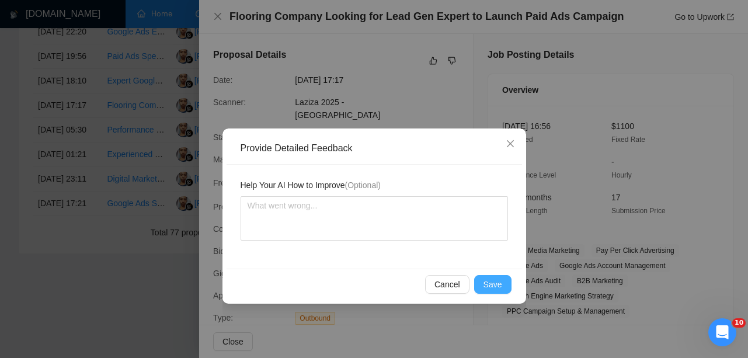
click at [494, 277] on button "Save" at bounding box center [492, 284] width 37 height 19
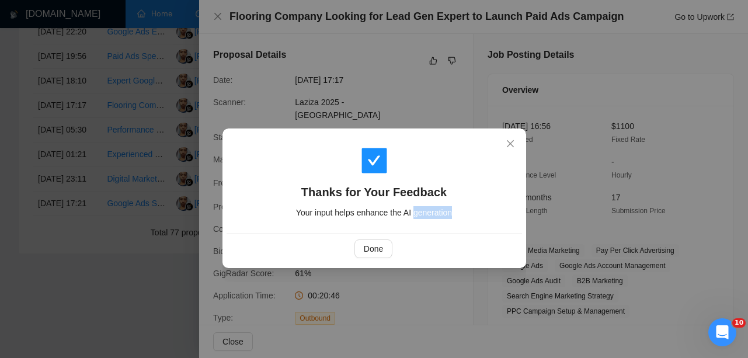
click at [494, 277] on div "Thanks for Your Feedback Your input helps enhance the AI generation Done" at bounding box center [374, 179] width 748 height 358
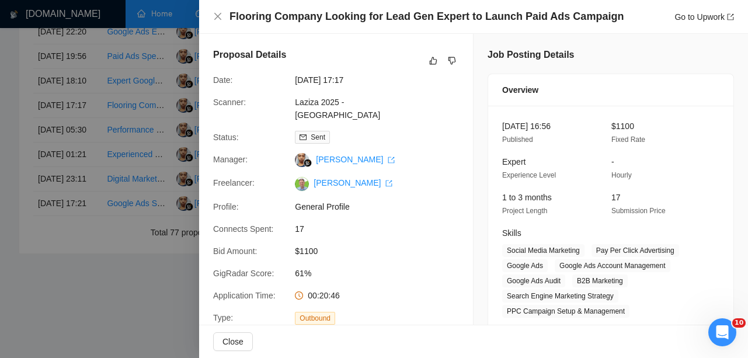
click at [305, 267] on span "61%" at bounding box center [382, 273] width 175 height 13
click at [109, 219] on div at bounding box center [374, 179] width 748 height 358
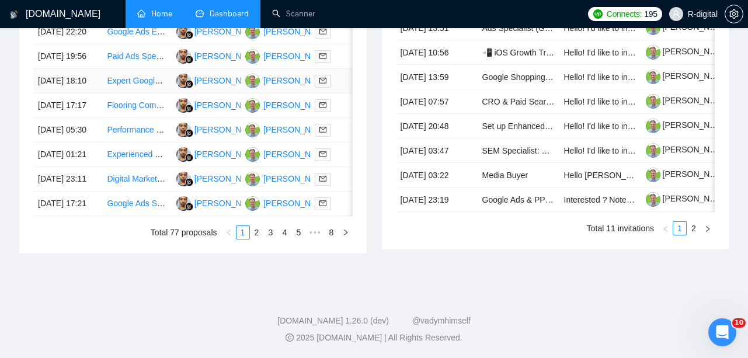
click at [77, 93] on td "[DATE] 18:10" at bounding box center [67, 81] width 69 height 25
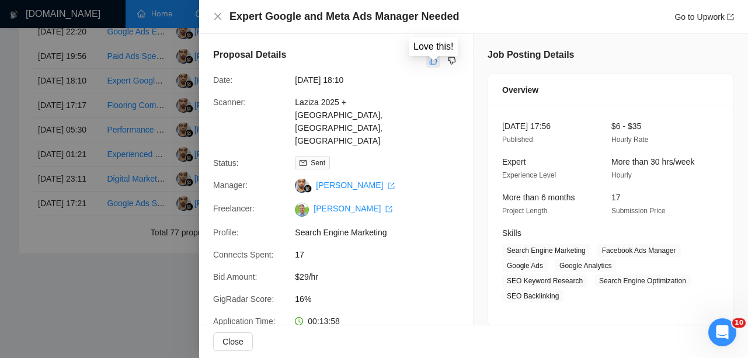
click at [427, 64] on button "button" at bounding box center [433, 61] width 14 height 14
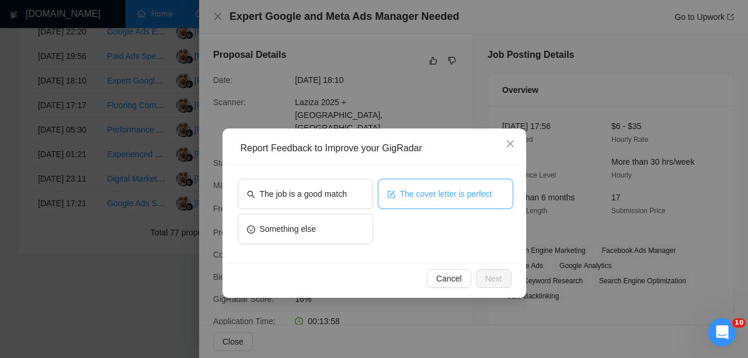
click at [409, 203] on button "The cover letter is perfect" at bounding box center [445, 194] width 135 height 30
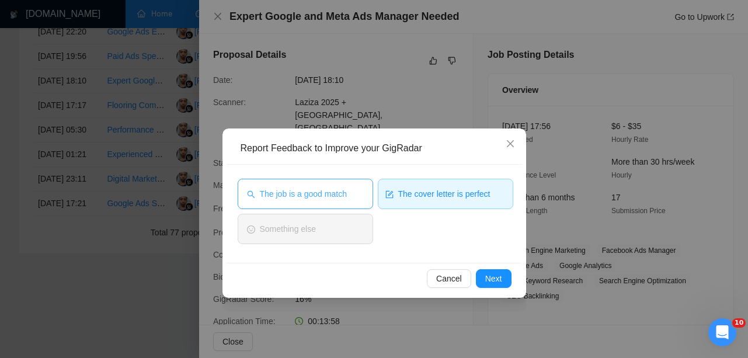
click at [326, 193] on span "The job is a good match" at bounding box center [303, 193] width 87 height 13
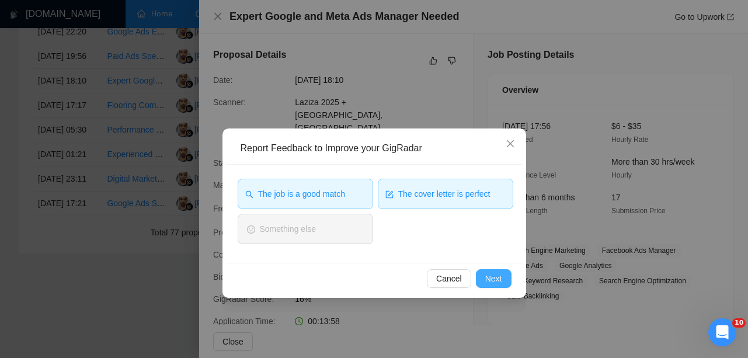
click at [489, 277] on span "Next" at bounding box center [493, 278] width 17 height 13
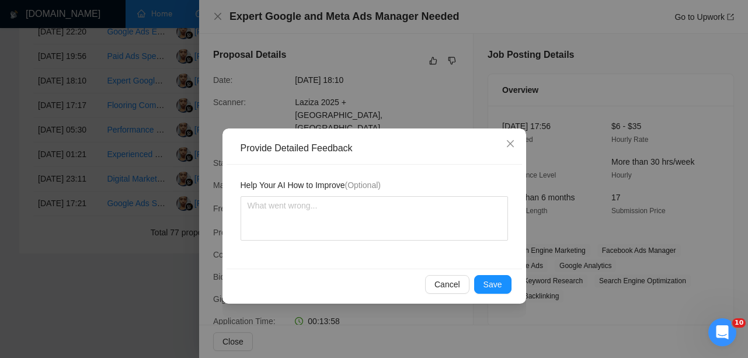
click at [489, 277] on button "Save" at bounding box center [492, 284] width 37 height 19
click at [489, 277] on div "Provide Detailed Feedback Help Your AI How to Improve (Optional) Cancel Save" at bounding box center [374, 179] width 748 height 358
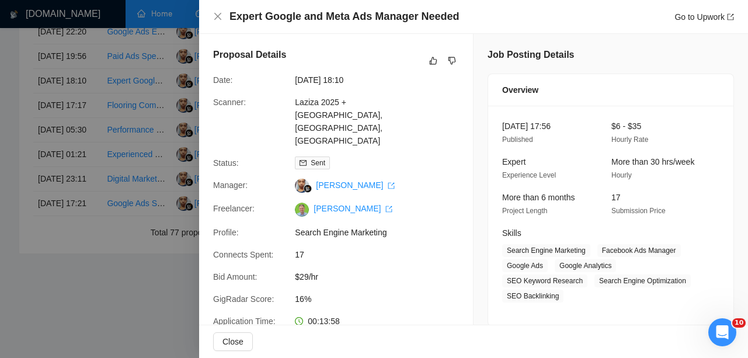
click at [157, 203] on div at bounding box center [374, 179] width 748 height 358
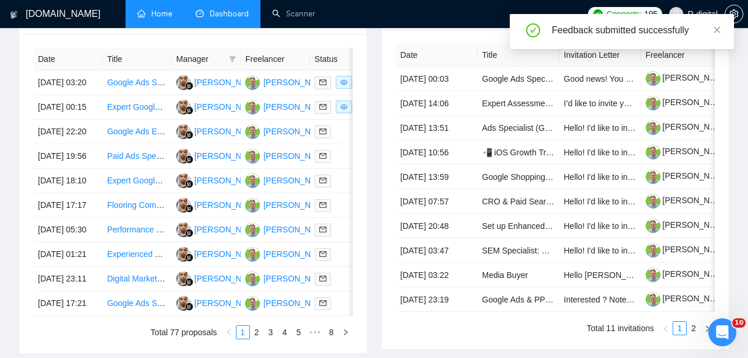
scroll to position [482, 0]
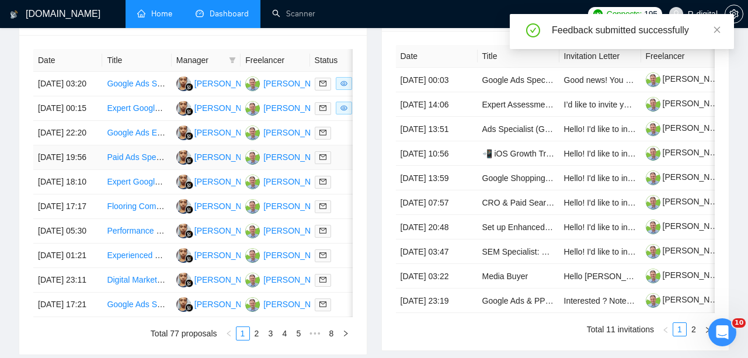
click at [90, 170] on td "[DATE] 19:56" at bounding box center [67, 157] width 69 height 25
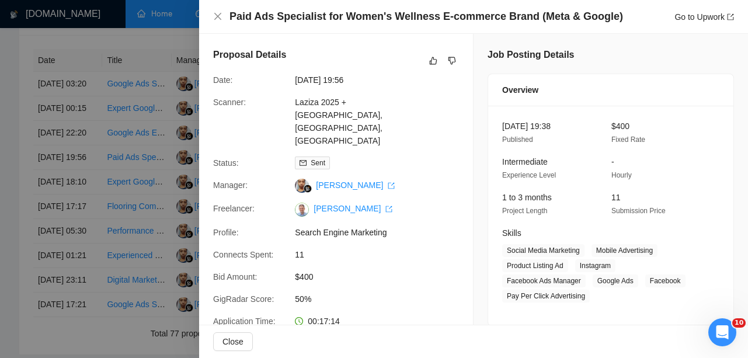
scroll to position [0, 0]
click at [427, 66] on button "button" at bounding box center [433, 61] width 14 height 14
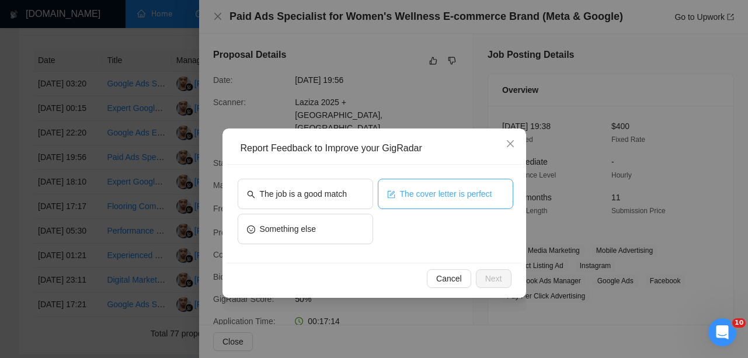
click at [409, 193] on span "The cover letter is perfect" at bounding box center [446, 193] width 92 height 13
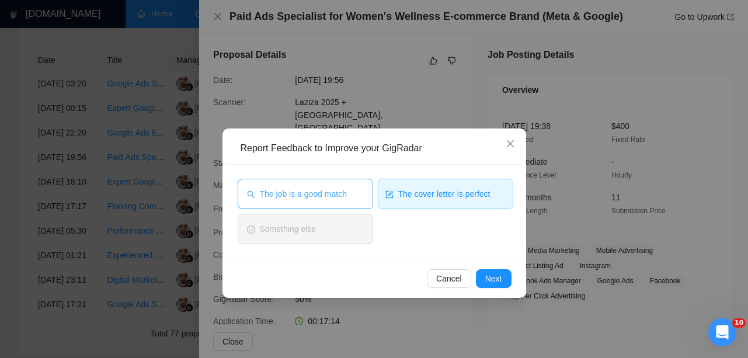
click at [323, 201] on button "The job is a good match" at bounding box center [305, 194] width 135 height 30
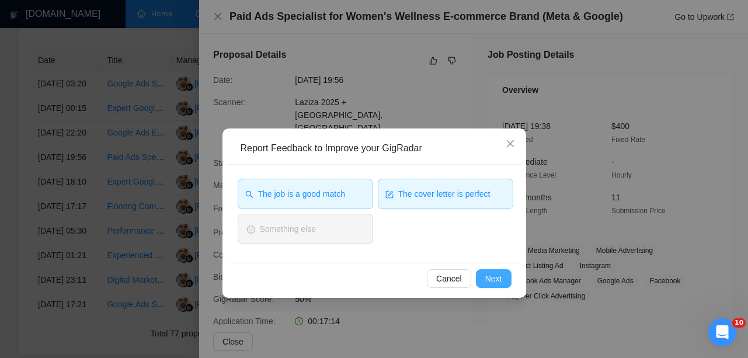
click at [487, 276] on span "Next" at bounding box center [493, 278] width 17 height 13
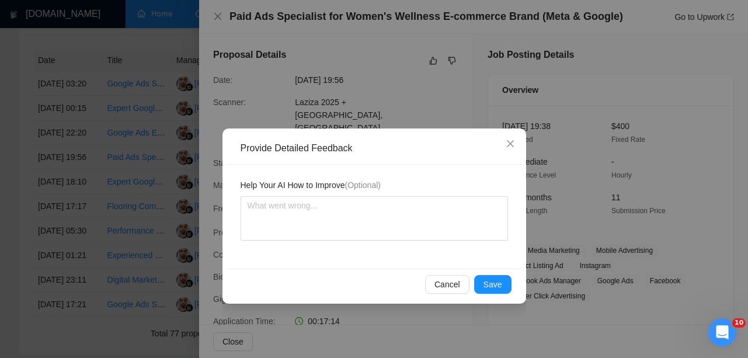
click at [487, 276] on button "Save" at bounding box center [492, 284] width 37 height 19
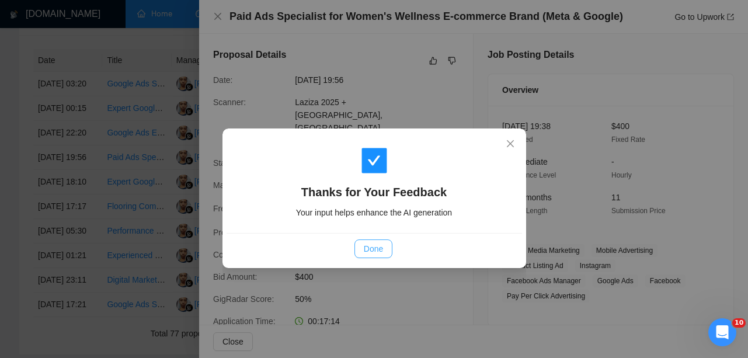
click at [373, 250] on span "Done" at bounding box center [373, 248] width 19 height 13
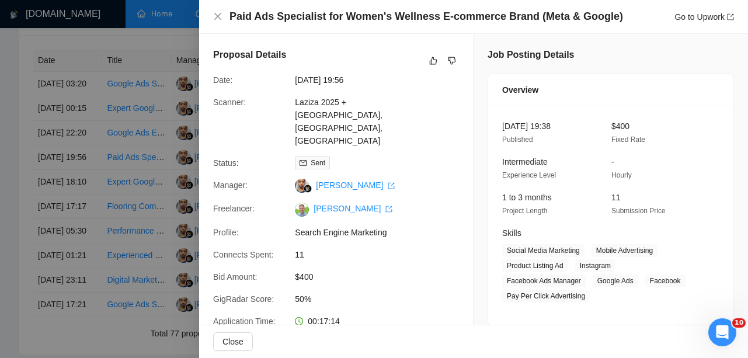
click at [125, 231] on div at bounding box center [374, 179] width 748 height 358
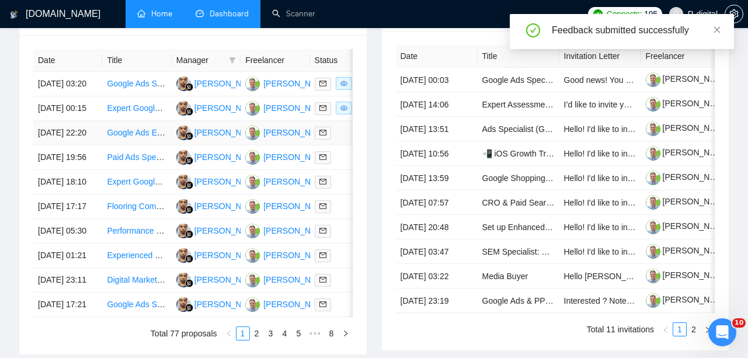
click at [93, 145] on td "[DATE] 22:20" at bounding box center [67, 133] width 69 height 25
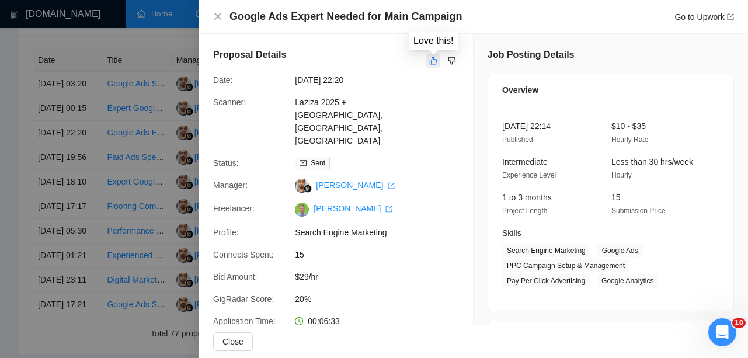
click at [435, 60] on icon "like" at bounding box center [433, 60] width 8 height 9
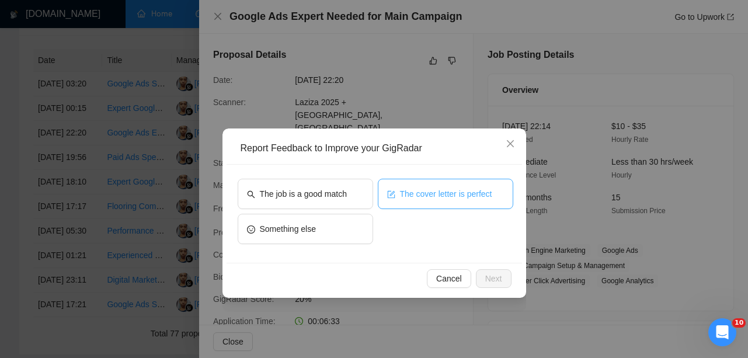
click at [406, 205] on button "The cover letter is perfect" at bounding box center [445, 194] width 135 height 30
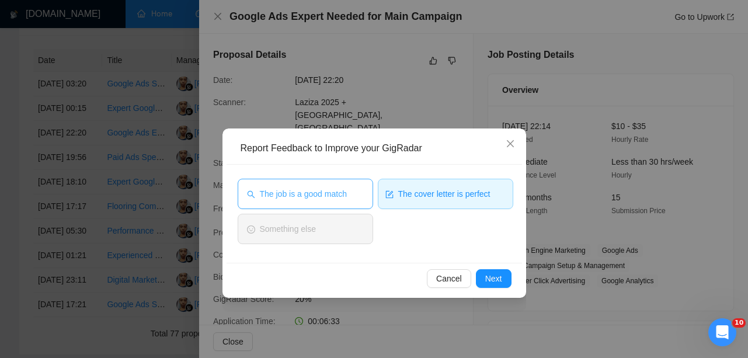
click at [330, 196] on span "The job is a good match" at bounding box center [303, 193] width 87 height 13
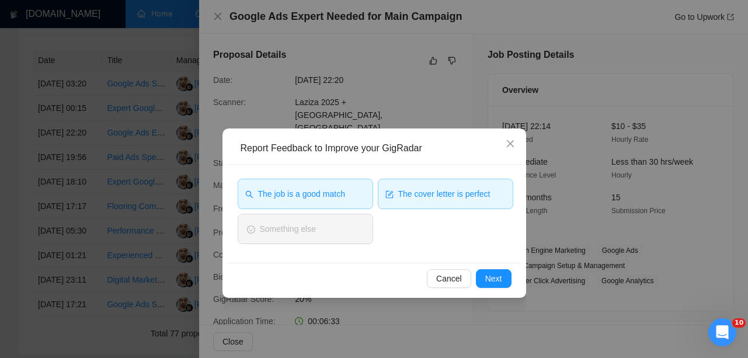
click at [482, 290] on div "Cancel Next" at bounding box center [373, 278] width 295 height 31
click at [481, 284] on button "Next" at bounding box center [494, 278] width 36 height 19
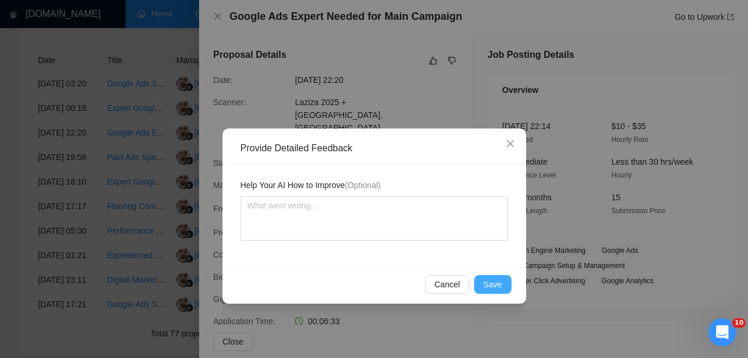
click at [484, 278] on span "Save" at bounding box center [492, 284] width 19 height 13
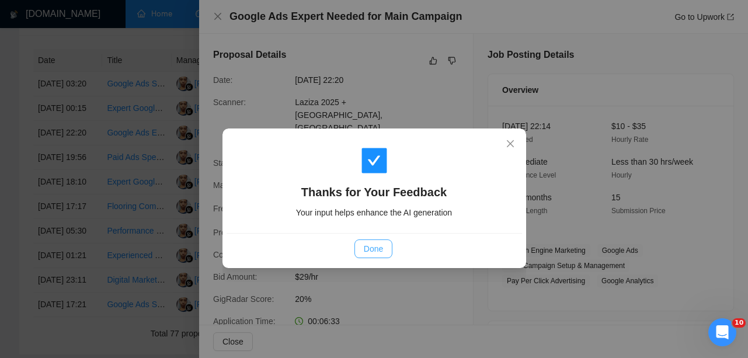
click at [377, 251] on span "Done" at bounding box center [373, 248] width 19 height 13
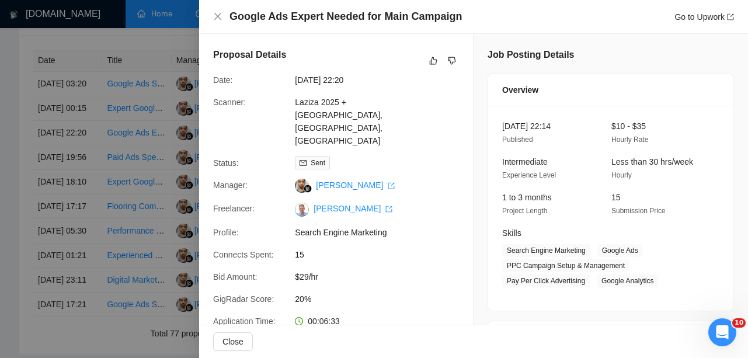
click at [115, 170] on div at bounding box center [374, 179] width 748 height 358
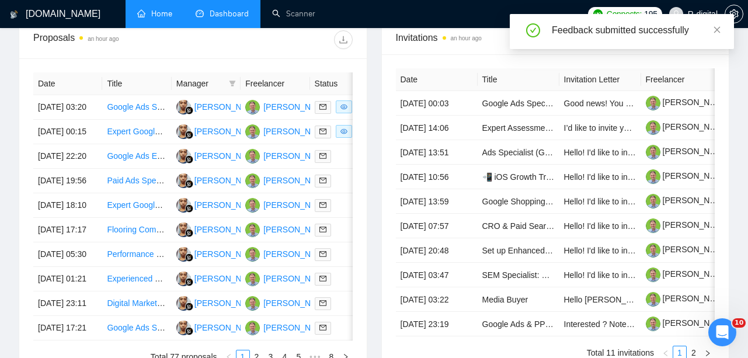
scroll to position [456, 0]
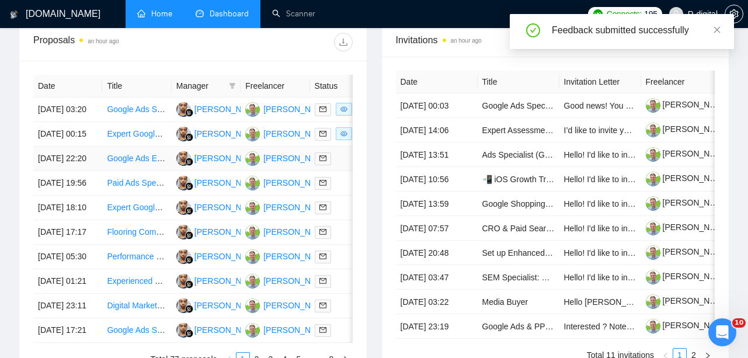
click at [90, 171] on td "[DATE] 22:20" at bounding box center [67, 159] width 69 height 25
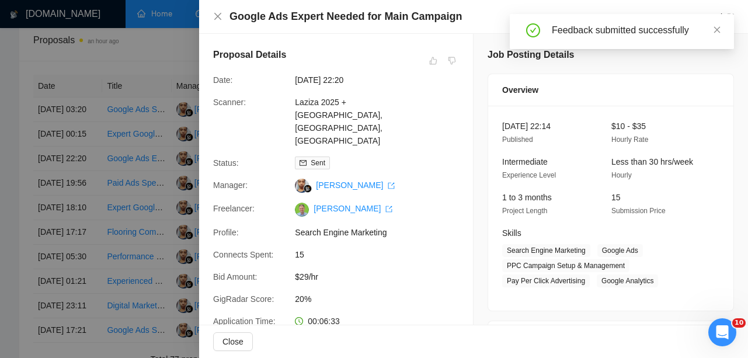
click at [90, 196] on div at bounding box center [374, 179] width 748 height 358
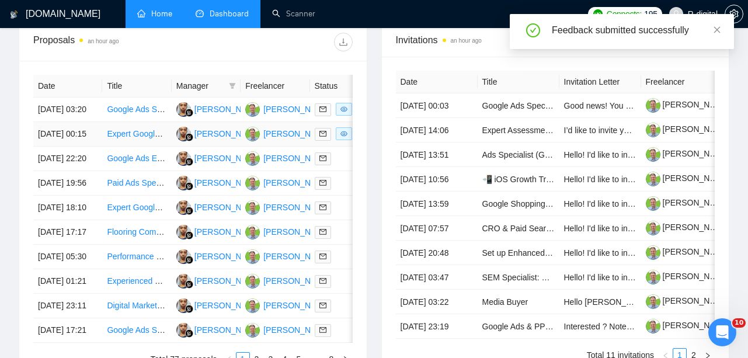
click at [93, 147] on td "[DATE] 00:15" at bounding box center [67, 134] width 69 height 25
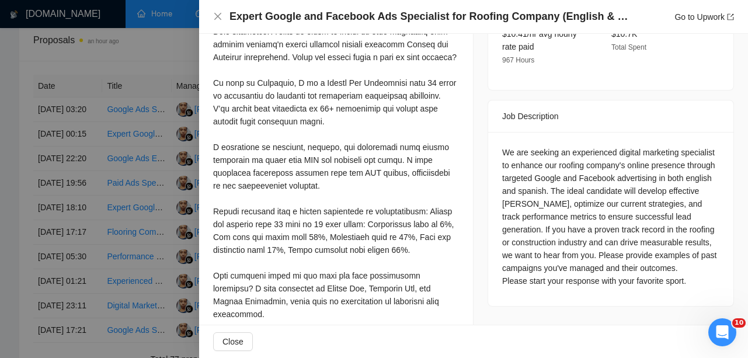
scroll to position [409, 0]
click at [630, 177] on div "We are seeking an experienced digital marketing specialist to enhance our roofi…" at bounding box center [610, 215] width 217 height 141
copy div "spanish"
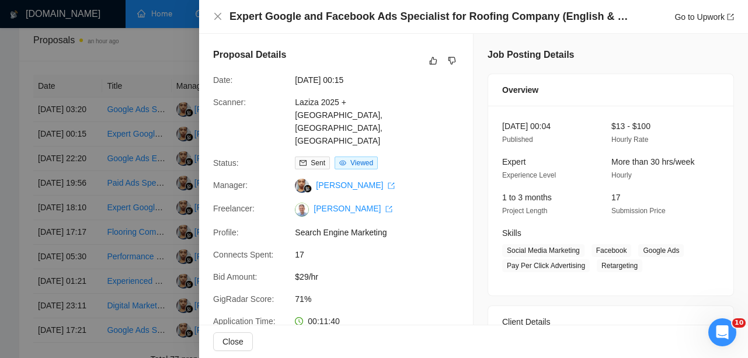
scroll to position [0, 0]
click at [452, 57] on icon "dislike" at bounding box center [452, 61] width 8 height 8
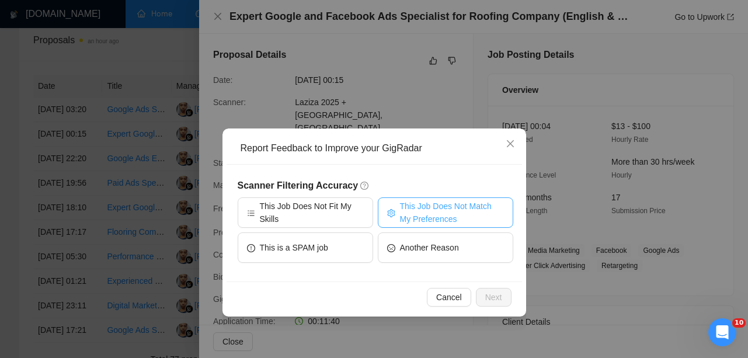
click at [413, 218] on span "This Job Does Not Match My Preferences" at bounding box center [452, 213] width 104 height 26
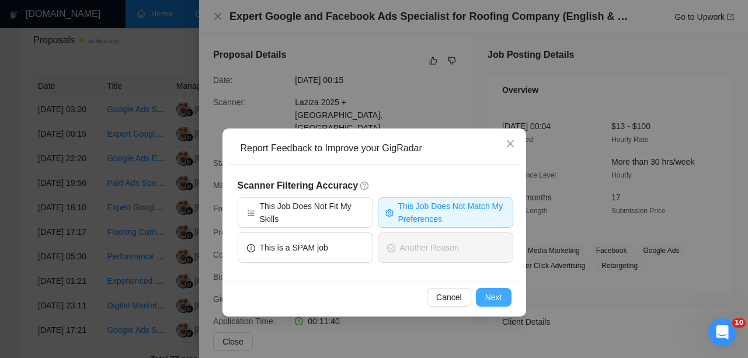
click at [482, 293] on button "Next" at bounding box center [494, 297] width 36 height 19
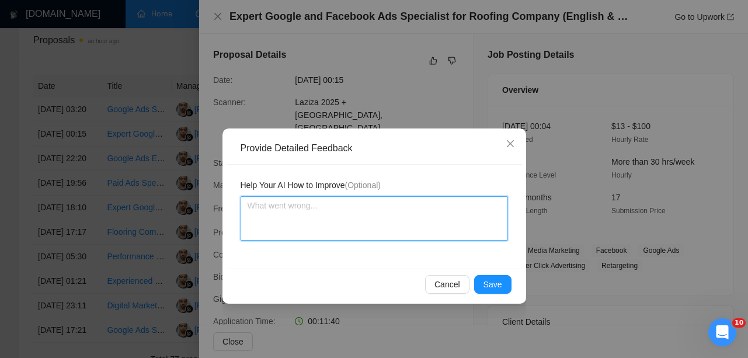
click at [403, 222] on textarea at bounding box center [374, 218] width 267 height 44
paste textarea "spanish"
type textarea "spanish"
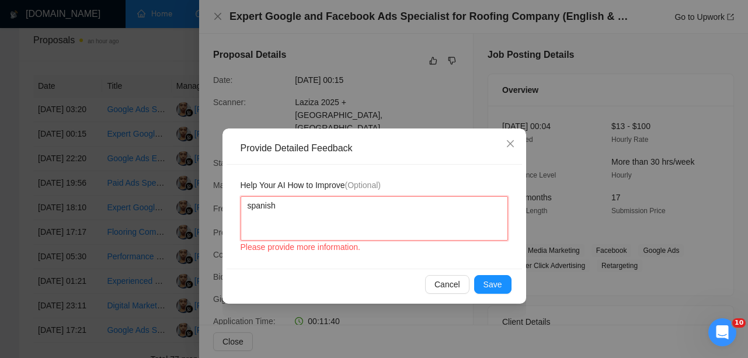
type textarea "spanish"
type textarea "spanish ш"
type textarea "spanish шы"
type textarea "spanish шы т"
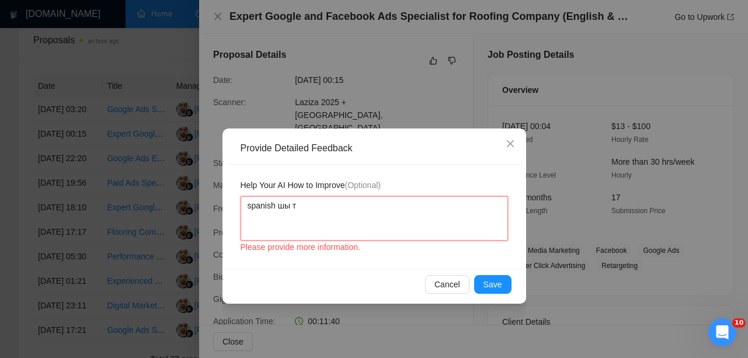
type textarea "spanish шы тщ"
type textarea "spanish шы тще"
type textarea "spanish шы тще ь"
type textarea "spanish шы тще ьн"
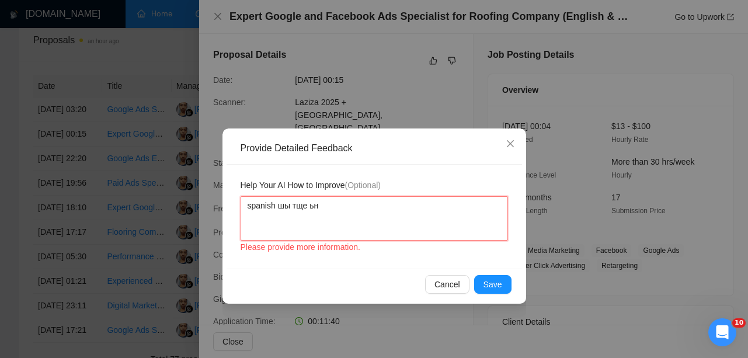
type textarea "spanish шы тще ьн"
type textarea "spanish шы тще ь"
type textarea "spanish шы тще"
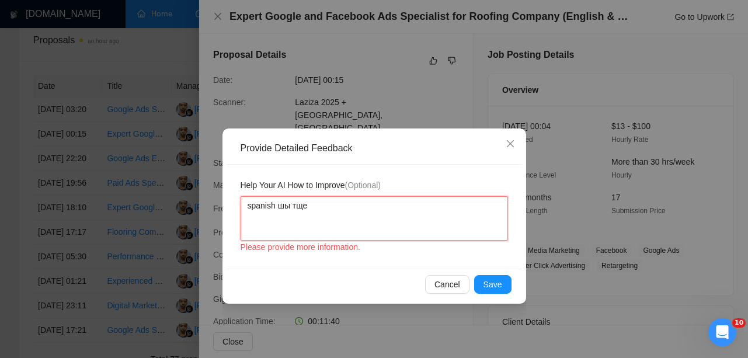
type textarea "spanish шы тщ"
type textarea "spanish шы т"
type textarea "spanish шы"
type textarea "spanish ш"
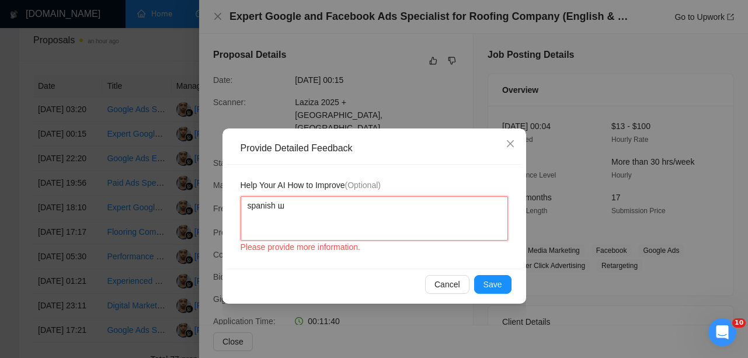
type textarea "spanish"
type textarea "spanish i"
type textarea "spanish is"
type textarea "spanish is n"
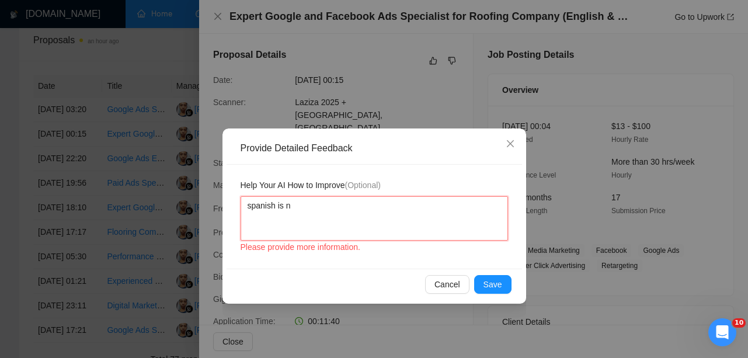
type textarea "spanish is no"
type textarea "spanish is not"
type textarea "spanish is not m"
type textarea "spanish is not my"
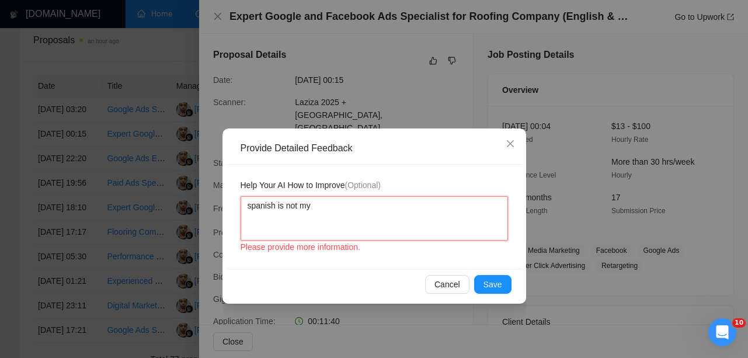
type textarea "spanish is not my"
type textarea "spanish is not my l"
type textarea "spanish is not my la"
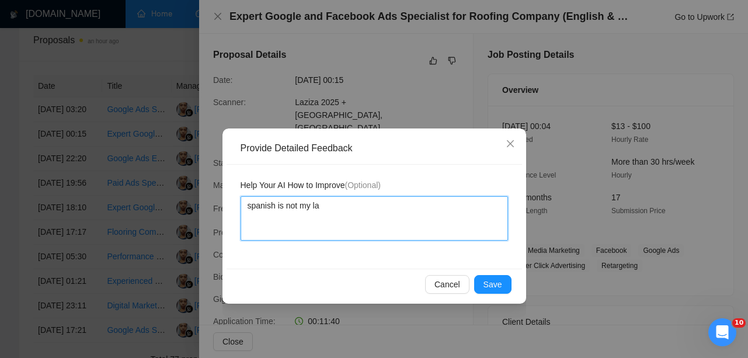
type textarea "spanish is not my lan"
type textarea "spanish is not my lang"
type textarea "spanish is not my langu"
type textarea "spanish is not my langua"
type textarea "spanish is not my languag"
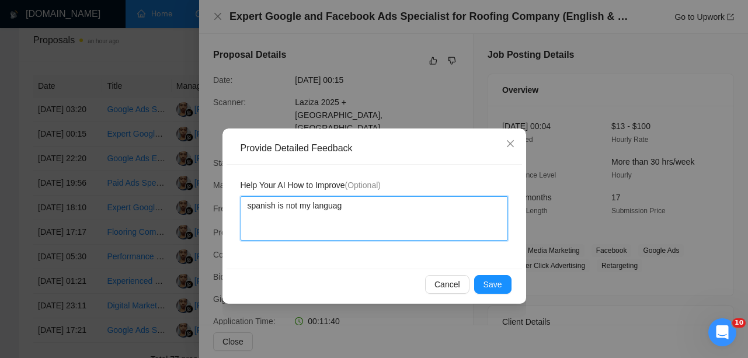
type textarea "spanish is not my language"
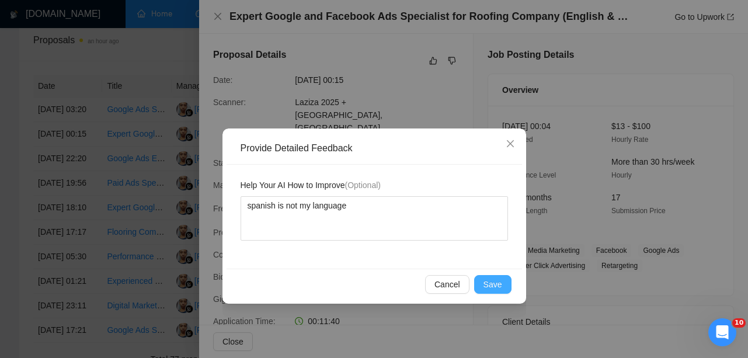
click at [497, 286] on span "Save" at bounding box center [492, 284] width 19 height 13
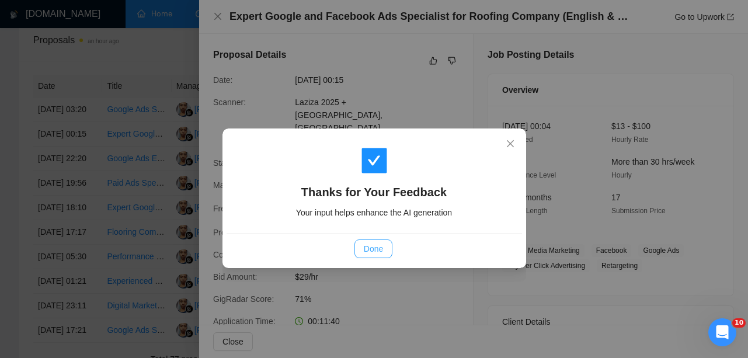
click at [362, 244] on button "Done" at bounding box center [373, 248] width 38 height 19
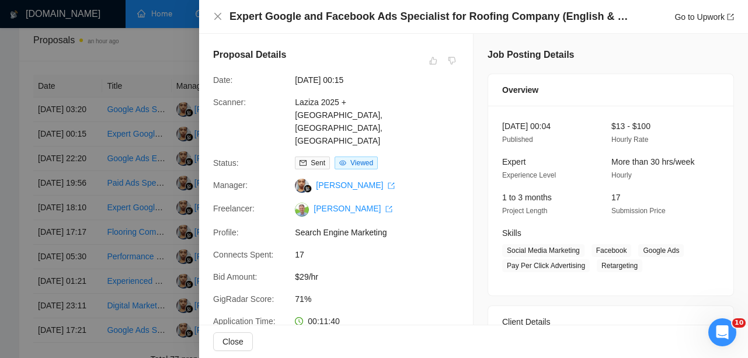
click at [132, 225] on div at bounding box center [374, 179] width 748 height 358
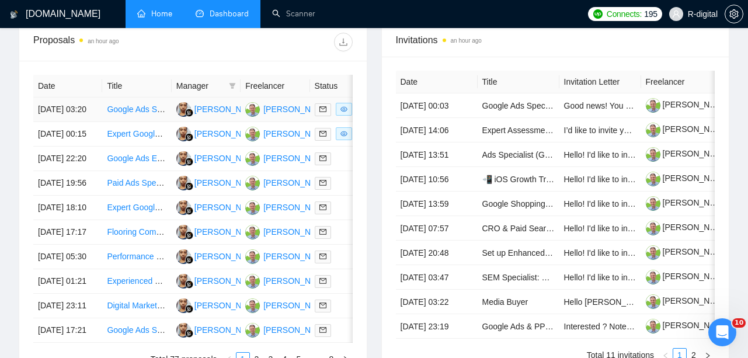
click at [84, 122] on td "[DATE] 03:20" at bounding box center [67, 109] width 69 height 25
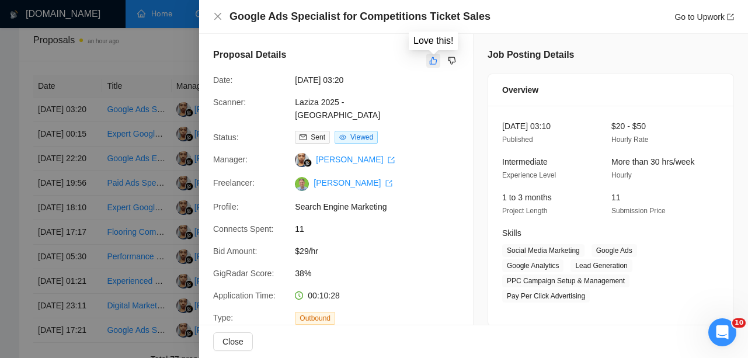
click at [430, 57] on icon "like" at bounding box center [433, 60] width 8 height 9
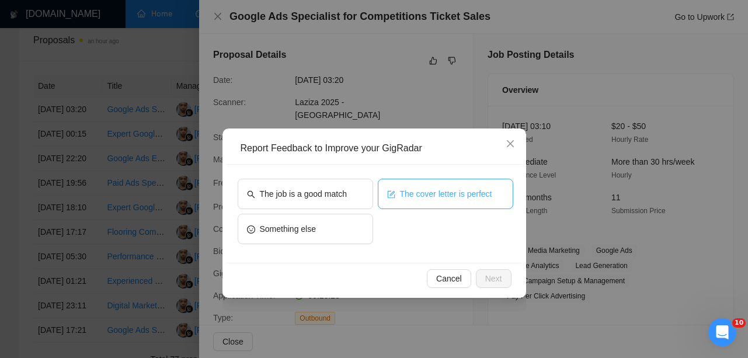
click at [432, 200] on button "The cover letter is perfect" at bounding box center [445, 194] width 135 height 30
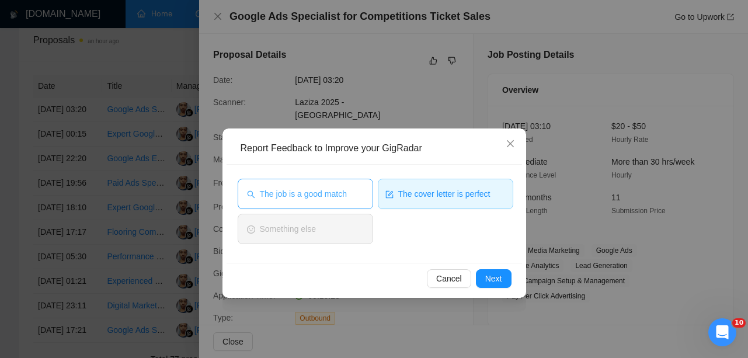
click at [346, 199] on span "The job is a good match" at bounding box center [303, 193] width 87 height 13
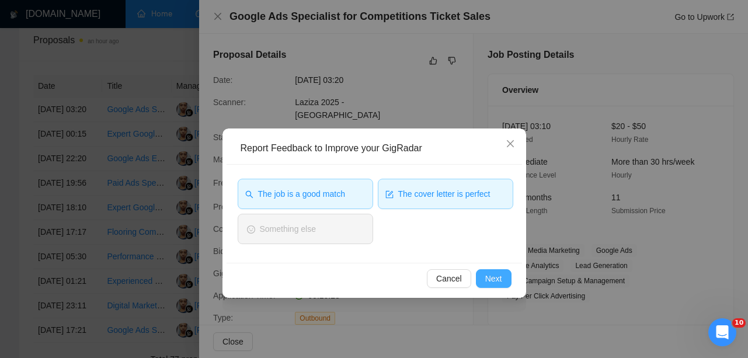
click at [489, 278] on span "Next" at bounding box center [493, 278] width 17 height 13
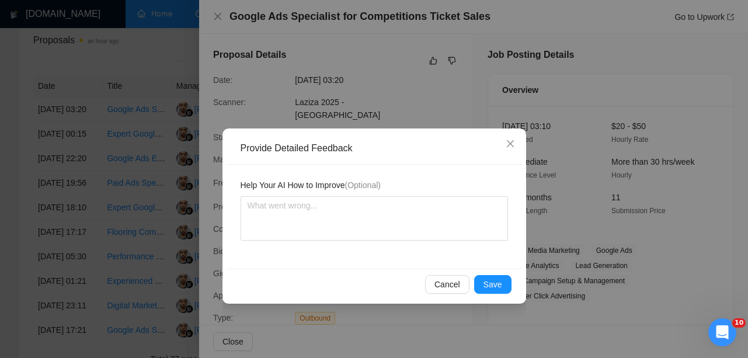
click at [489, 278] on span "Save" at bounding box center [492, 284] width 19 height 13
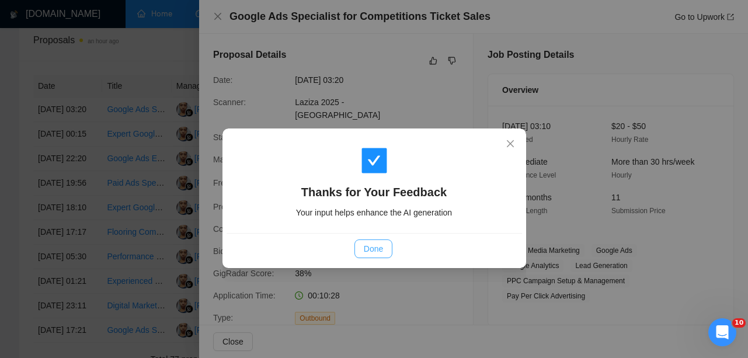
click at [364, 245] on span "Done" at bounding box center [373, 248] width 19 height 13
